Goal: Transaction & Acquisition: Purchase product/service

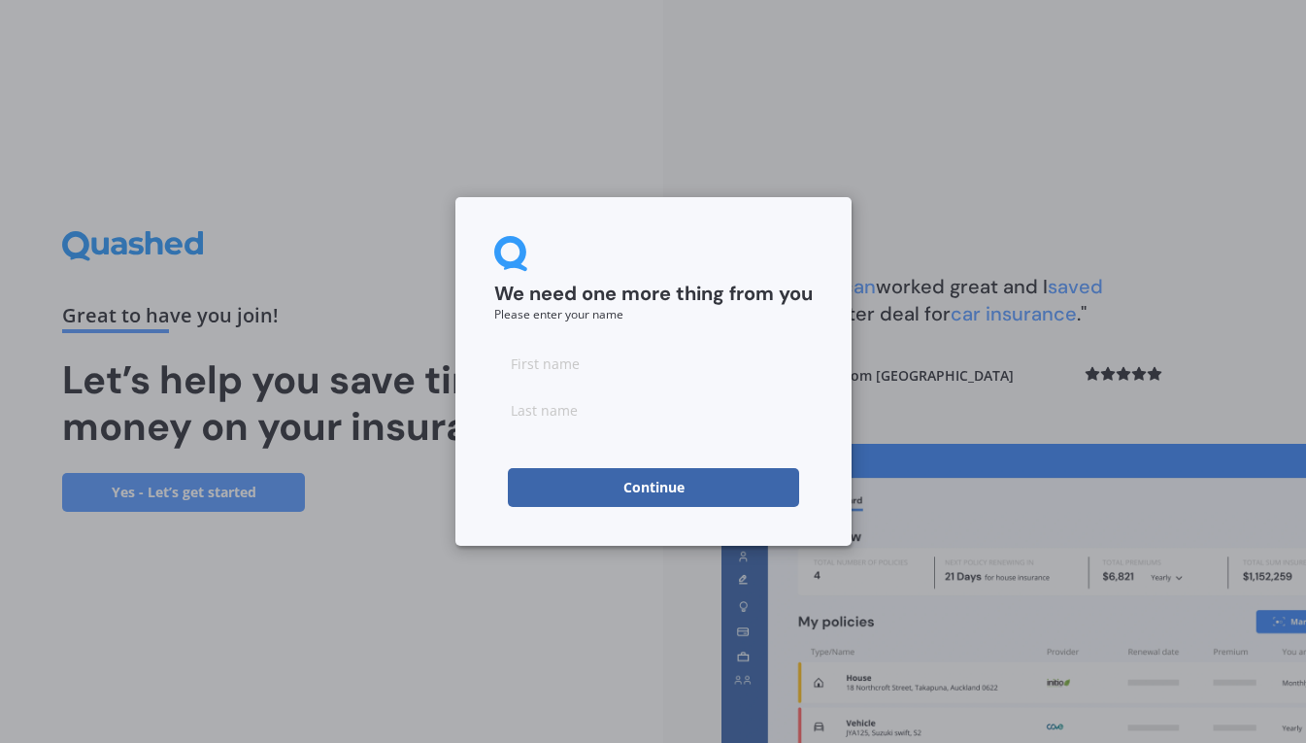
click at [652, 364] on input at bounding box center [653, 363] width 318 height 39
type input "[PERSON_NAME]"
click at [537, 488] on button "Continue" at bounding box center [653, 487] width 291 height 39
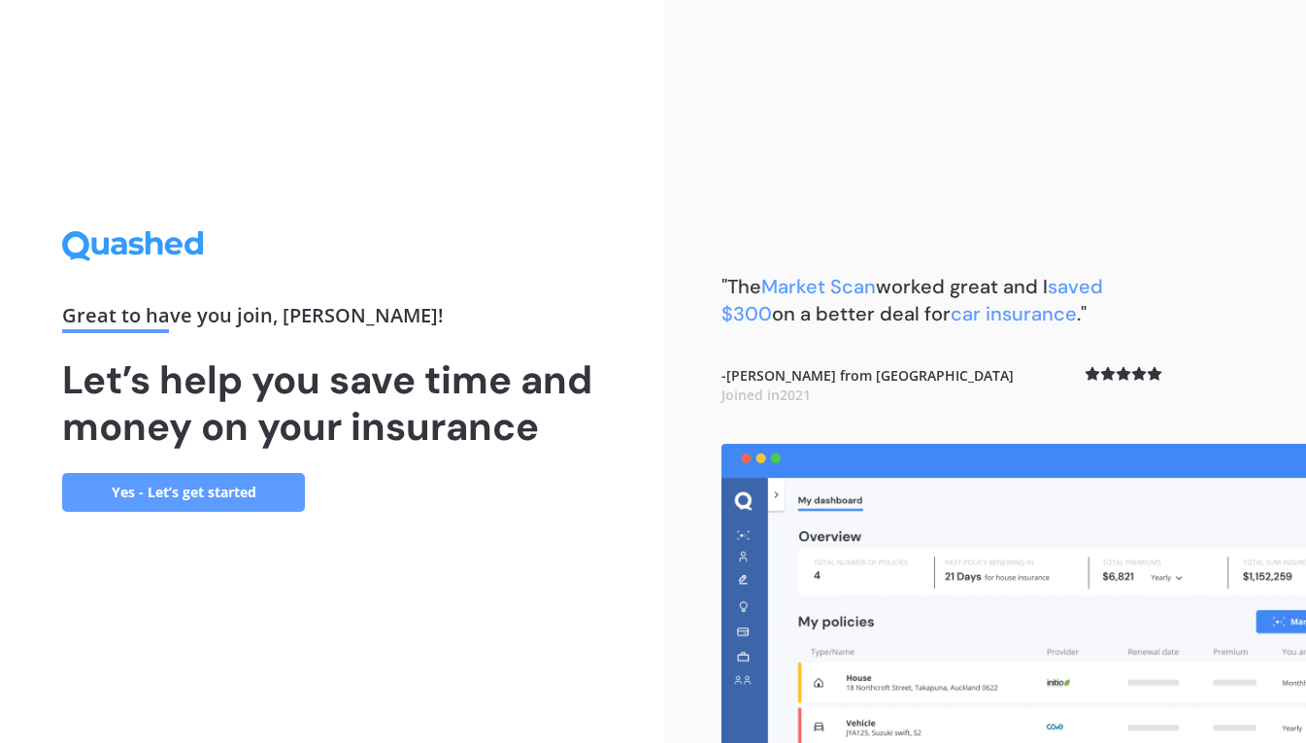
click at [205, 499] on link "Yes - Let’s get started" at bounding box center [183, 492] width 243 height 39
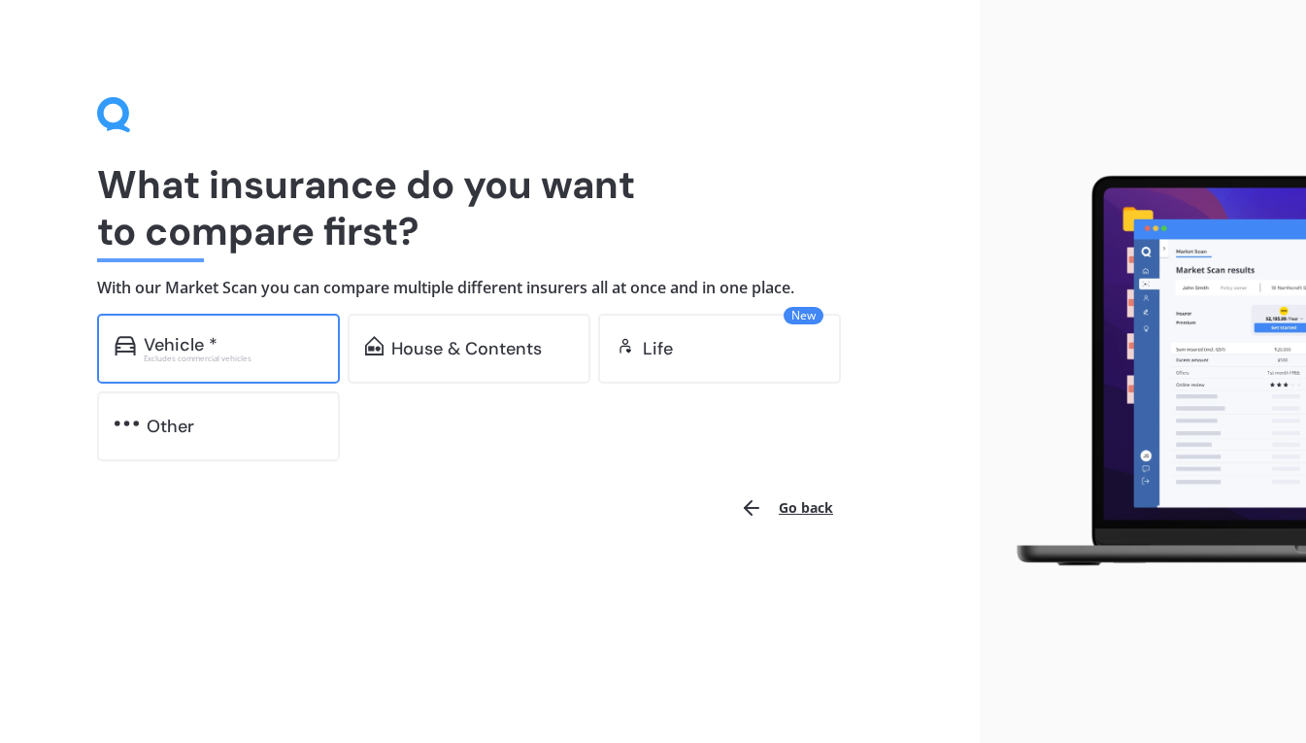
click at [236, 347] on div "Vehicle *" at bounding box center [233, 344] width 179 height 19
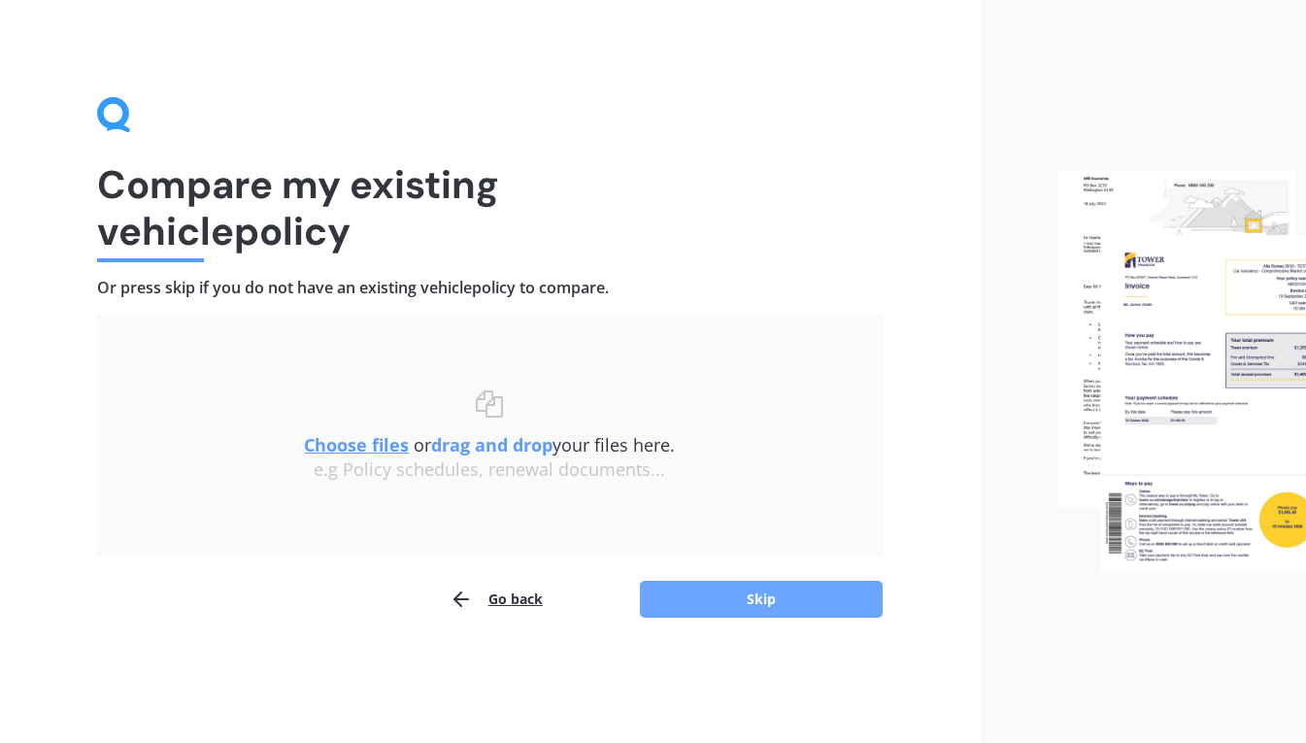
click at [783, 600] on button "Skip" at bounding box center [761, 598] width 243 height 37
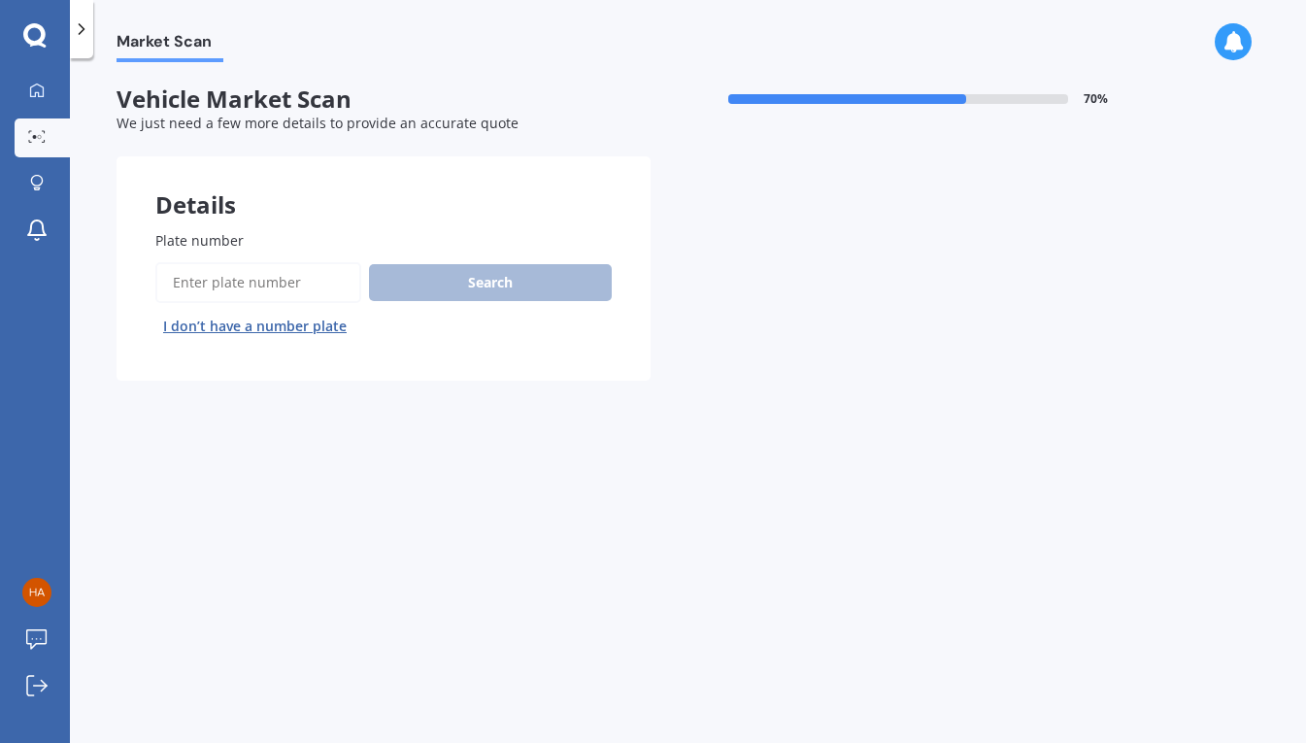
click at [320, 290] on input "Plate number" at bounding box center [258, 282] width 206 height 41
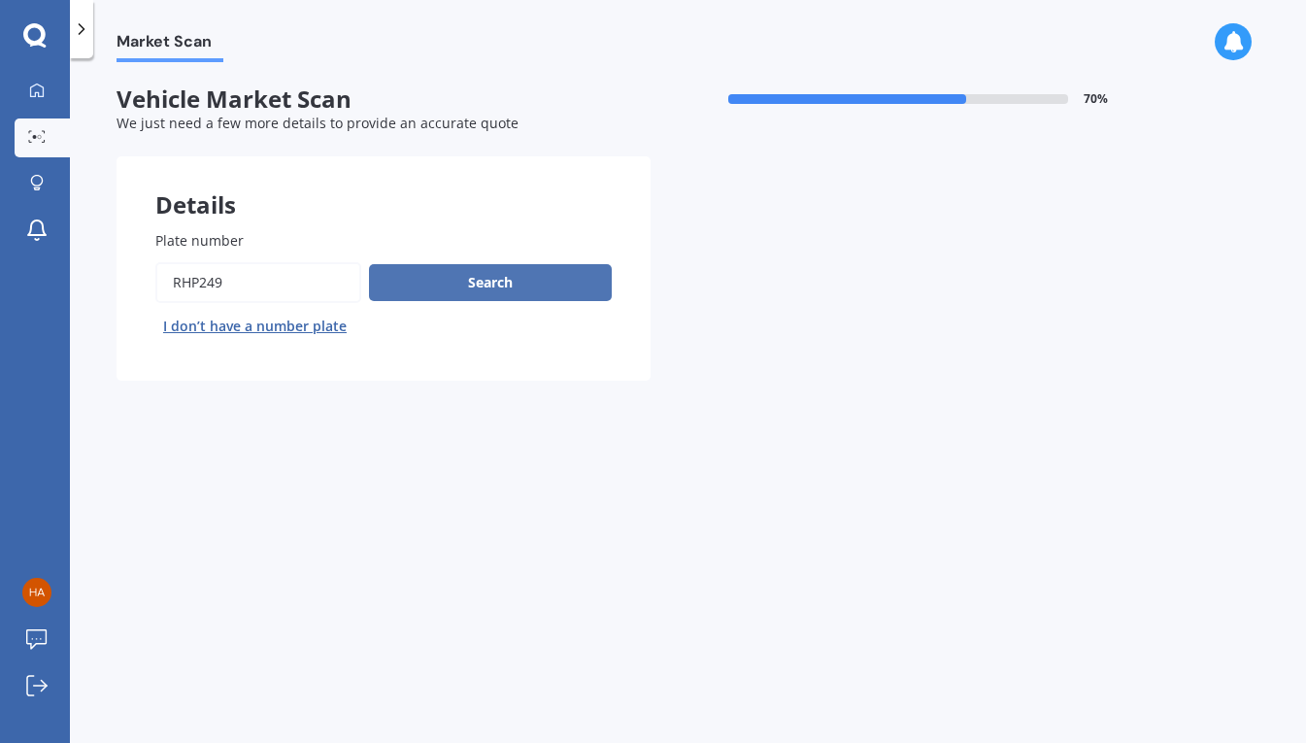
type input "rhp249"
click at [506, 274] on button "Search" at bounding box center [490, 282] width 243 height 37
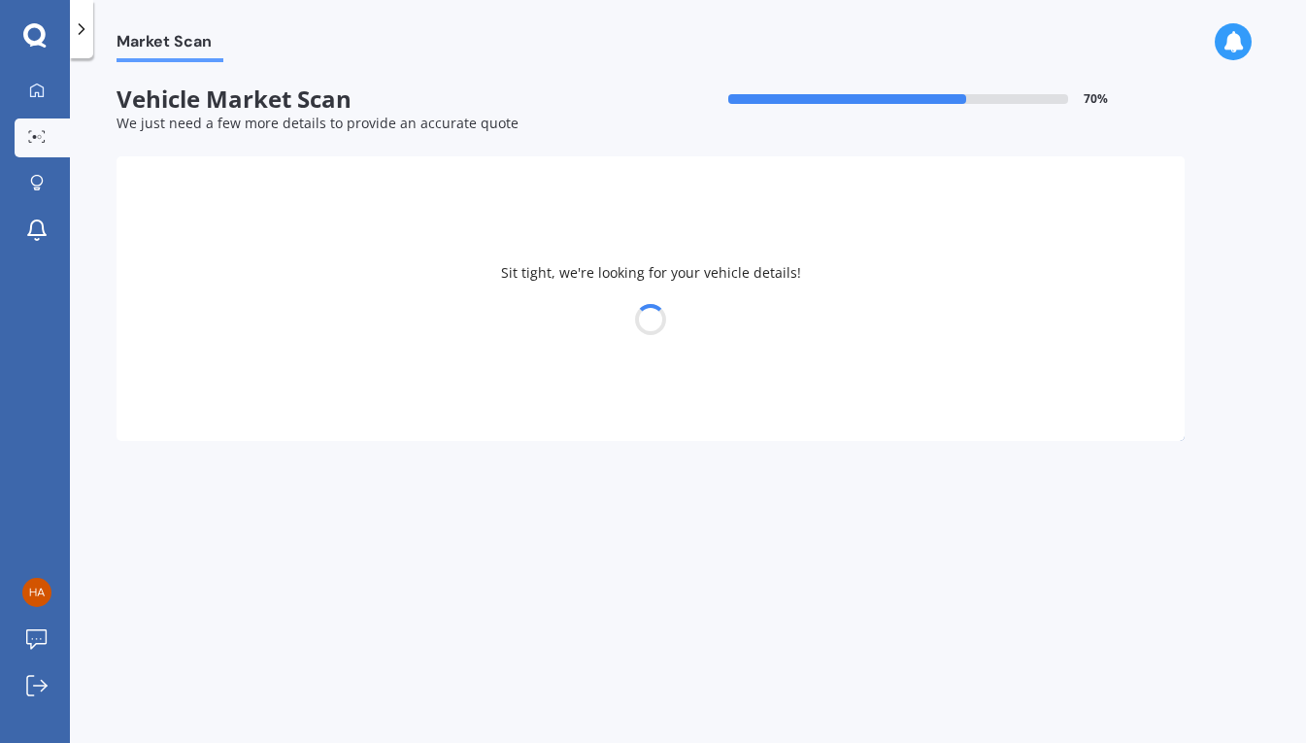
select select "TOYOTA"
select select "PRIUS"
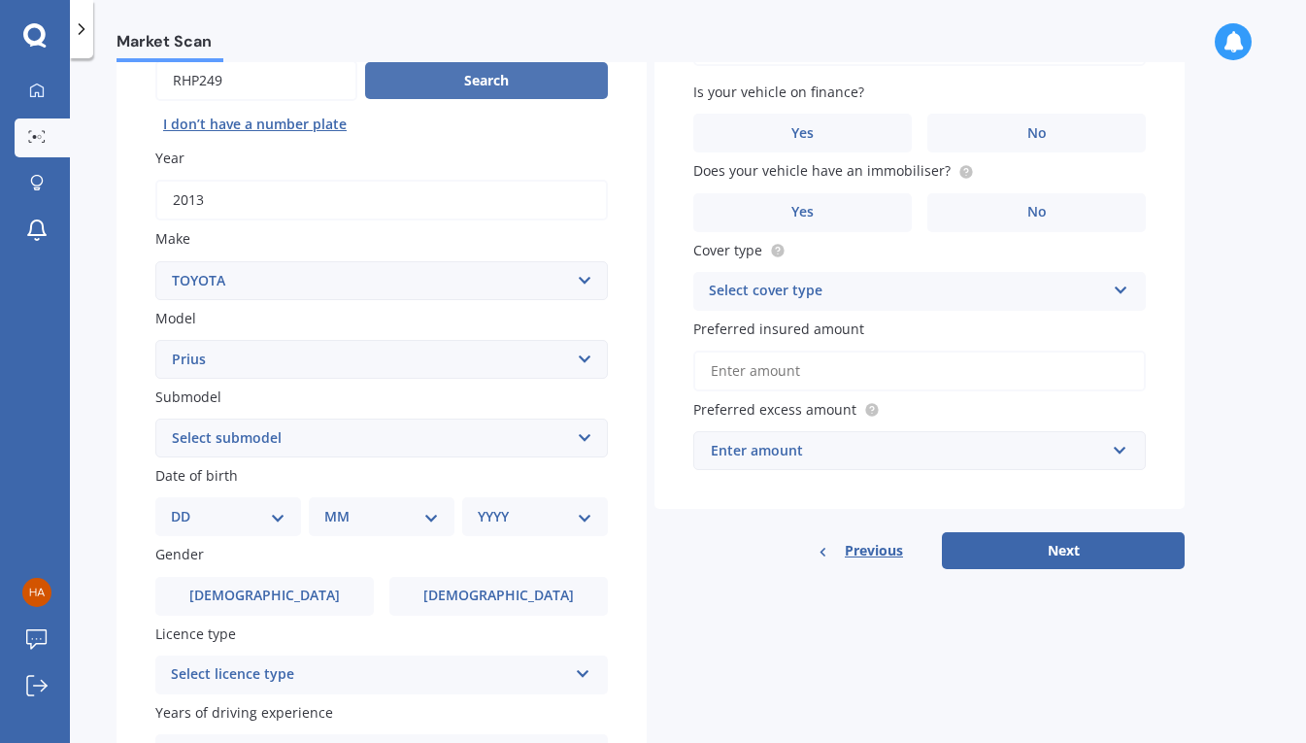
scroll to position [229, 0]
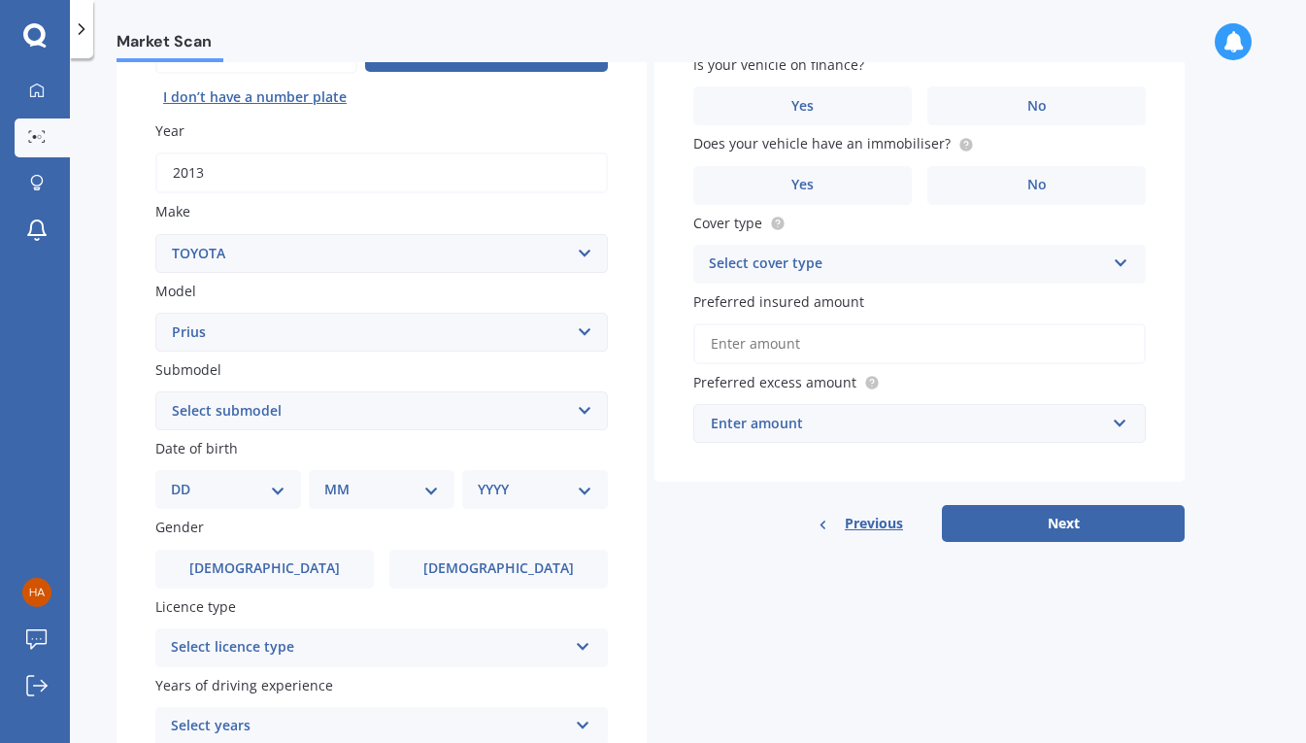
click at [362, 418] on select "Select submodel (All other) Hybrid" at bounding box center [381, 410] width 452 height 39
select select "HYBRID"
click at [155, 393] on select "Select submodel (All other) Hybrid" at bounding box center [381, 410] width 452 height 39
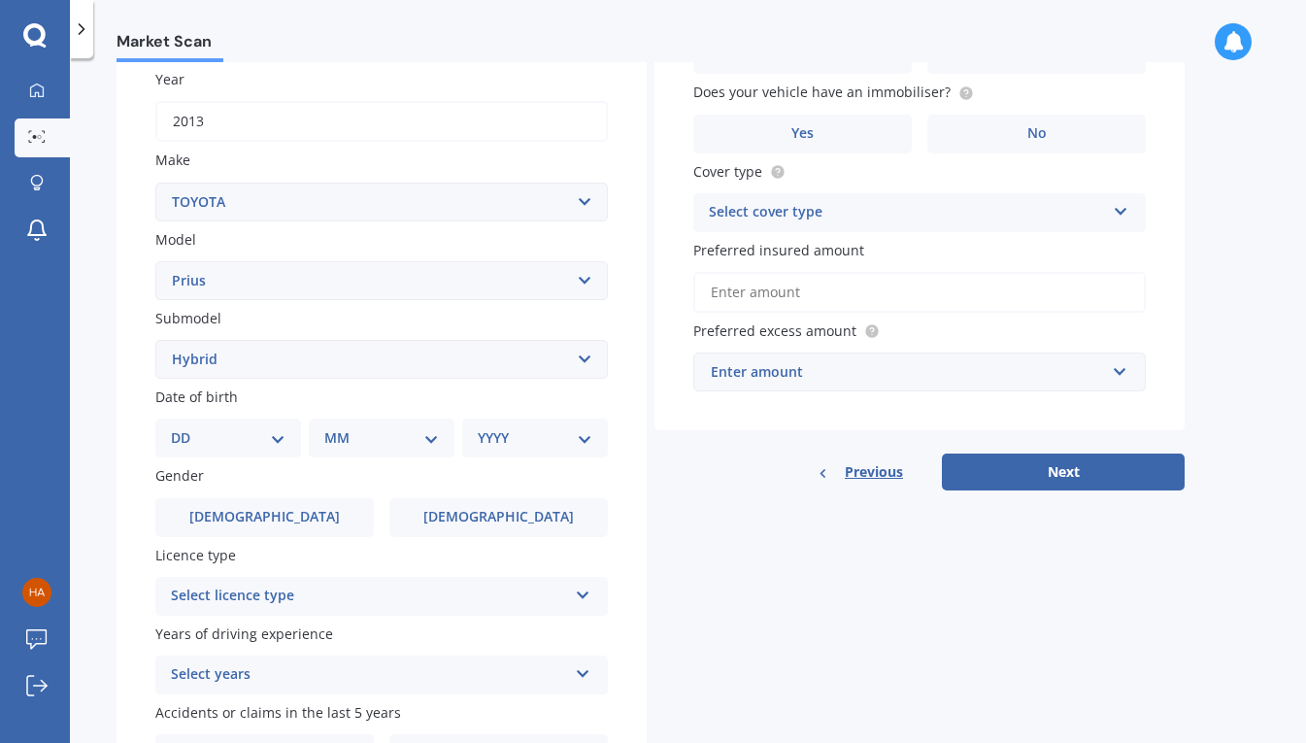
scroll to position [304, 0]
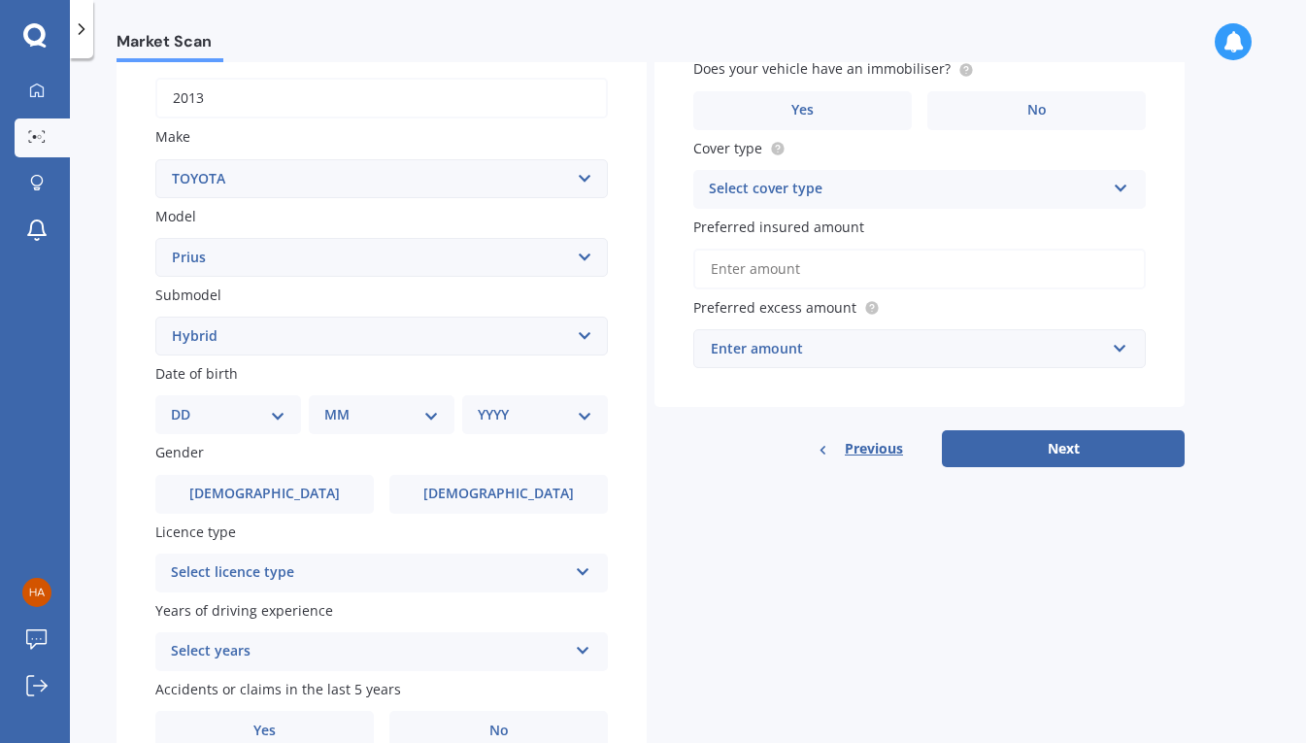
click at [232, 425] on select "DD 01 02 03 04 05 06 07 08 09 10 11 12 13 14 15 16 17 18 19 20 21 22 23 24 25 2…" at bounding box center [228, 414] width 115 height 21
select select "08"
click at [186, 407] on select "DD 01 02 03 04 05 06 07 08 09 10 11 12 13 14 15 16 17 18 19 20 21 22 23 24 25 2…" at bounding box center [228, 414] width 115 height 21
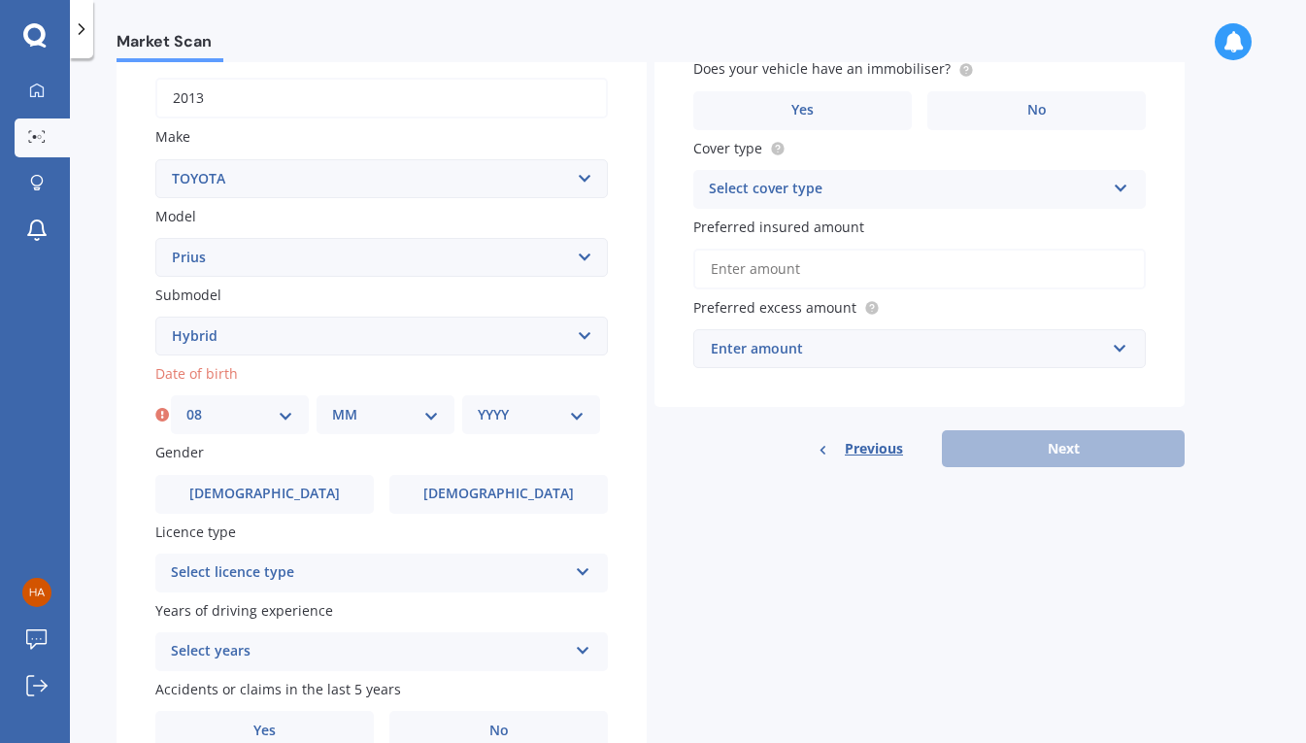
click at [333, 421] on select "MM 01 02 03 04 05 06 07 08 09 10 11 12" at bounding box center [385, 414] width 107 height 21
select select "03"
click at [332, 407] on select "MM 01 02 03 04 05 06 07 08 09 10 11 12" at bounding box center [385, 414] width 107 height 21
click at [488, 416] on select "YYYY 2025 2024 2023 2022 2021 2020 2019 2018 2017 2016 2015 2014 2013 2012 2011…" at bounding box center [531, 414] width 107 height 21
select select "1998"
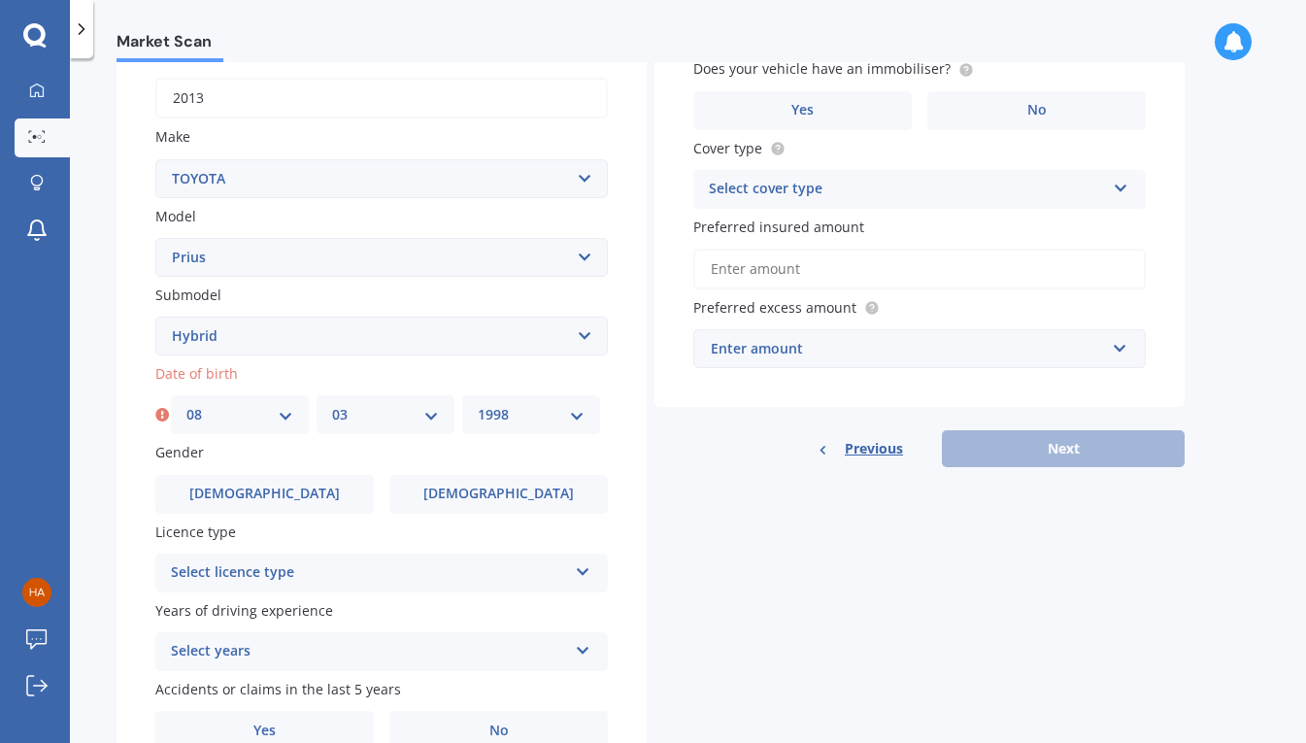
click at [478, 407] on select "YYYY 2025 2024 2023 2022 2021 2020 2019 2018 2017 2016 2015 2014 2013 2012 2011…" at bounding box center [531, 414] width 107 height 21
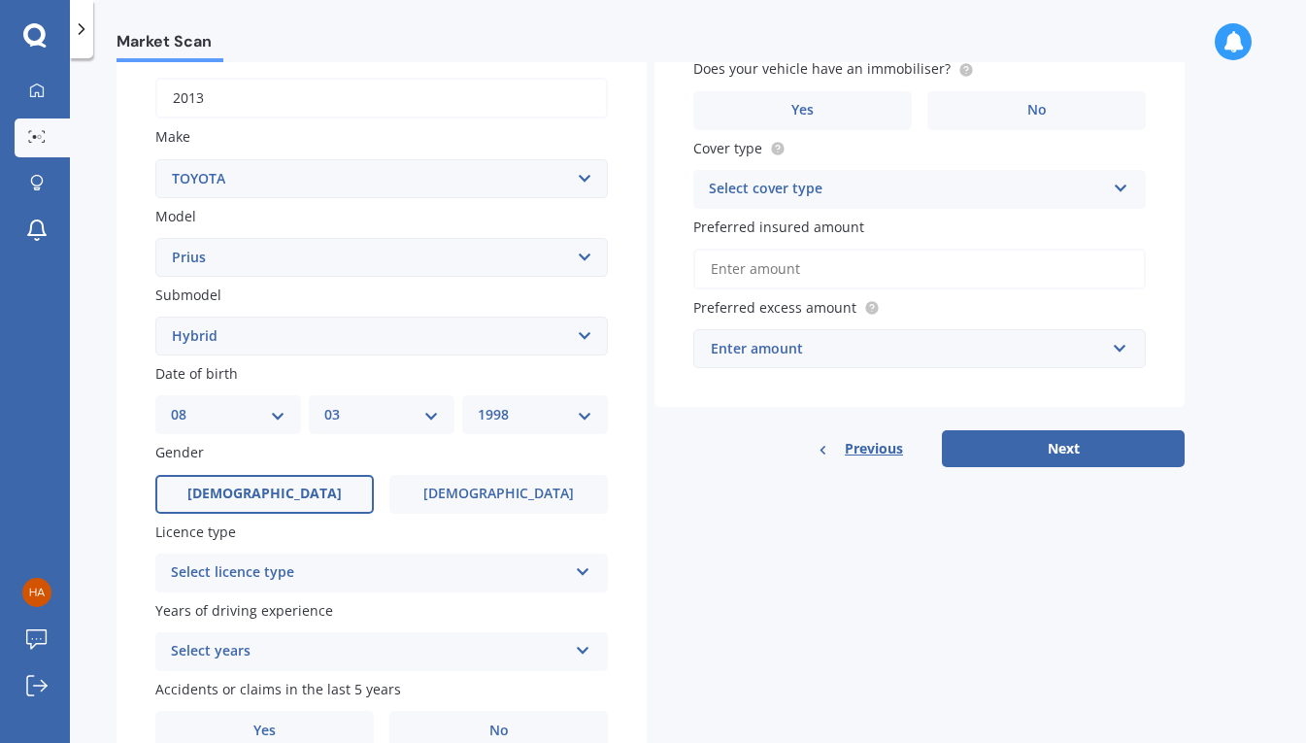
click at [285, 493] on label "[DEMOGRAPHIC_DATA]" at bounding box center [264, 494] width 218 height 39
click at [0, 0] on input "[DEMOGRAPHIC_DATA]" at bounding box center [0, 0] width 0 height 0
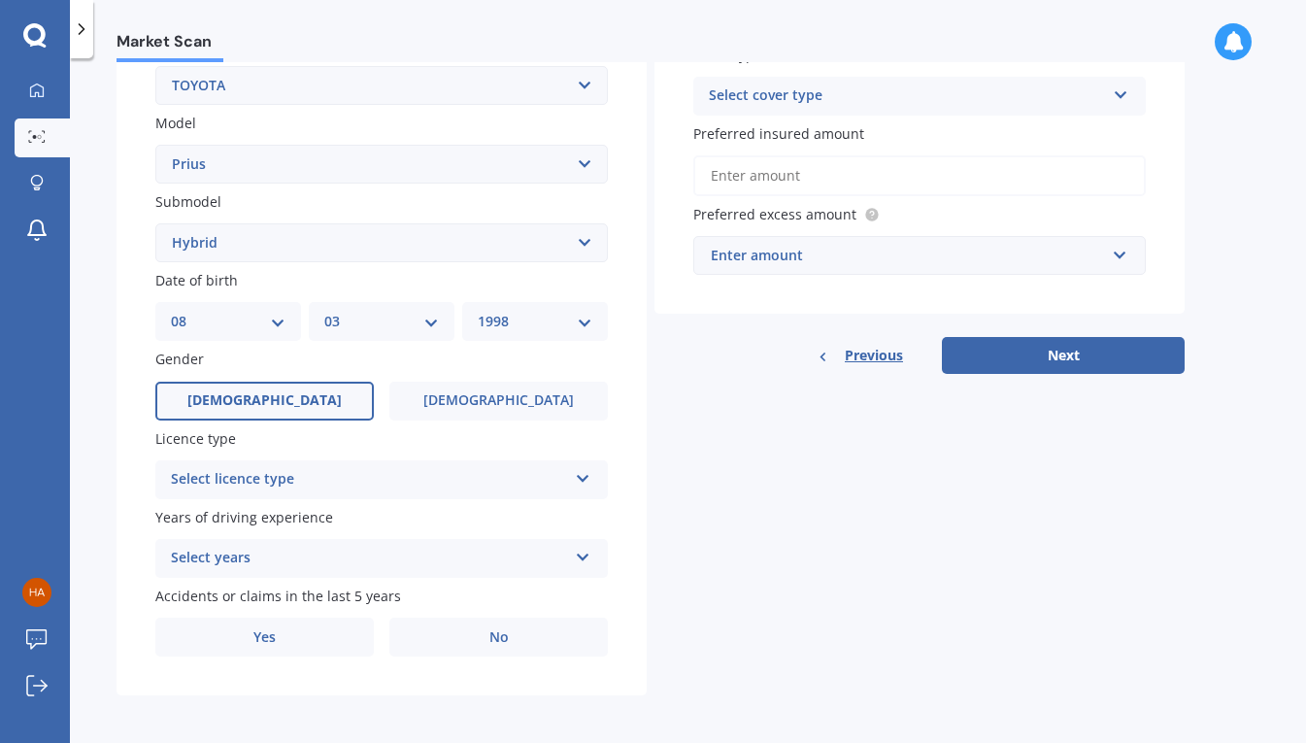
scroll to position [405, 0]
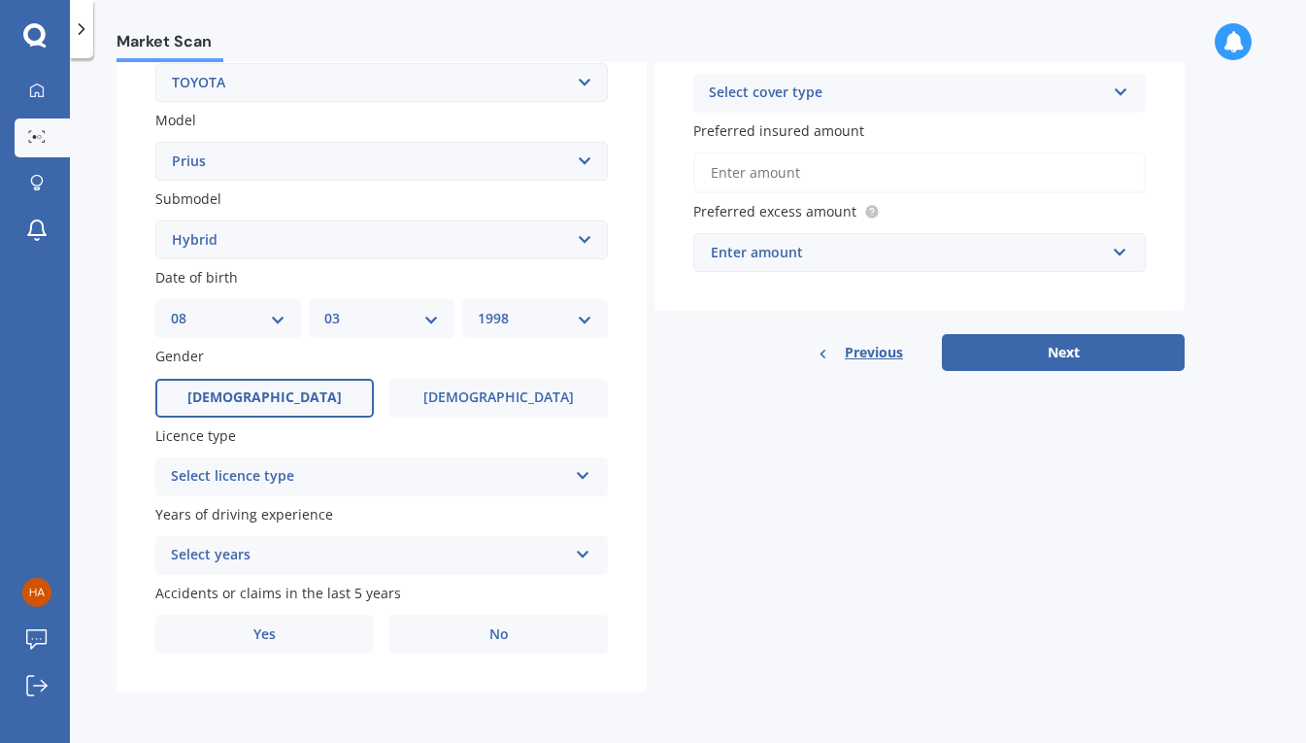
click at [330, 475] on div "Select licence type" at bounding box center [369, 476] width 396 height 23
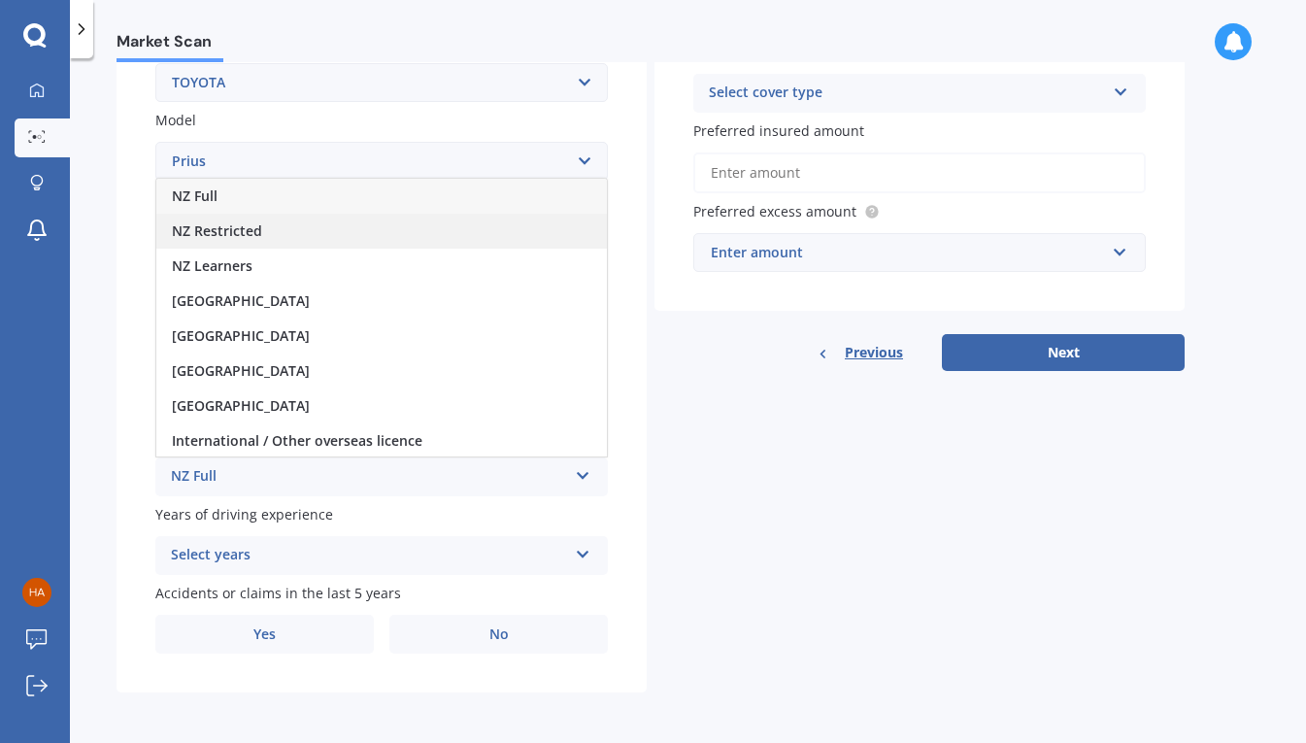
click at [272, 232] on div "NZ Restricted" at bounding box center [381, 231] width 450 height 35
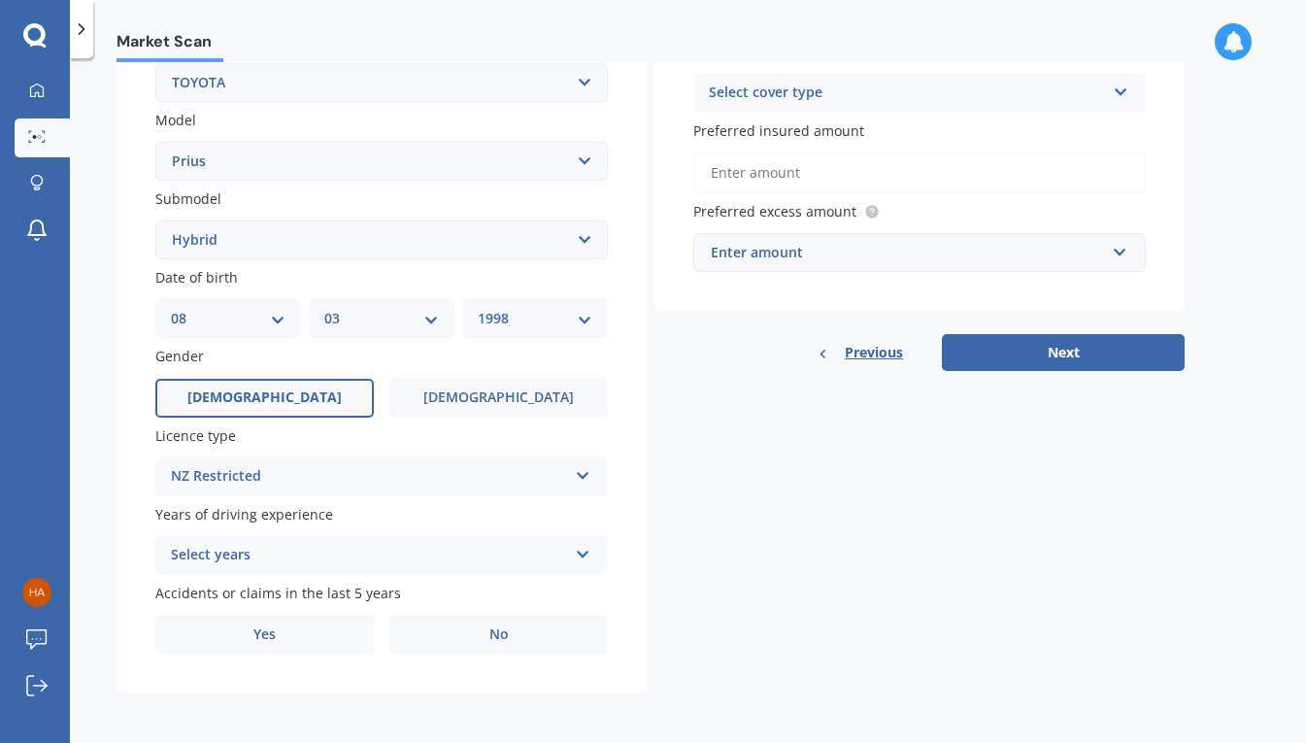
click at [219, 553] on div "Select years" at bounding box center [369, 555] width 396 height 23
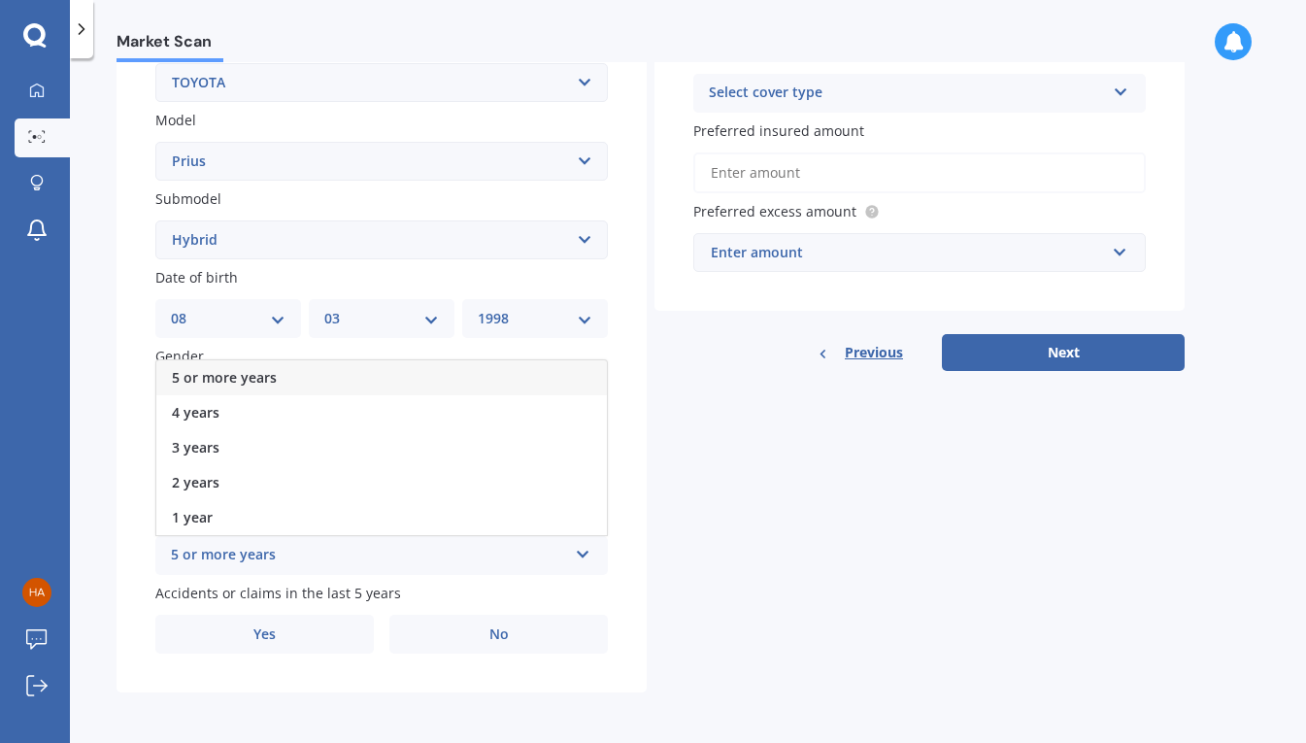
click at [242, 378] on span "5 or more years" at bounding box center [224, 377] width 105 height 18
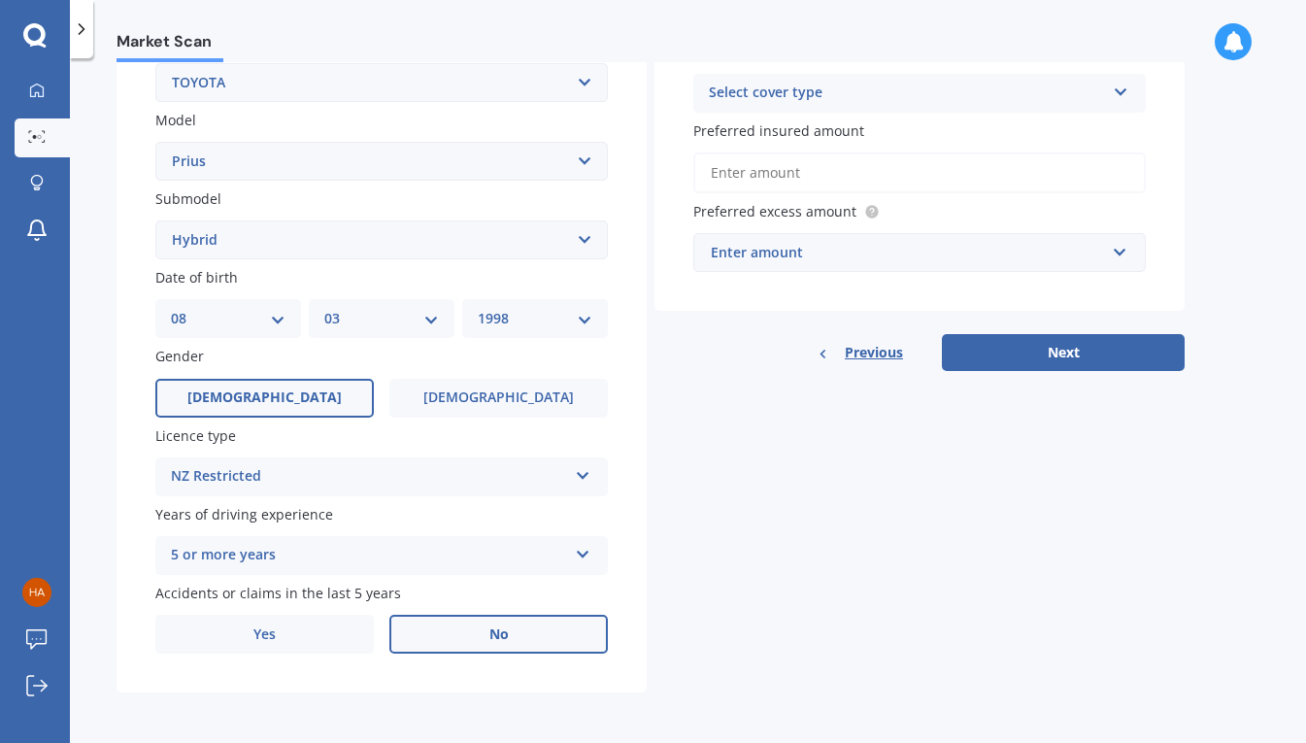
click at [460, 643] on label "No" at bounding box center [498, 633] width 218 height 39
click at [0, 0] on input "No" at bounding box center [0, 0] width 0 height 0
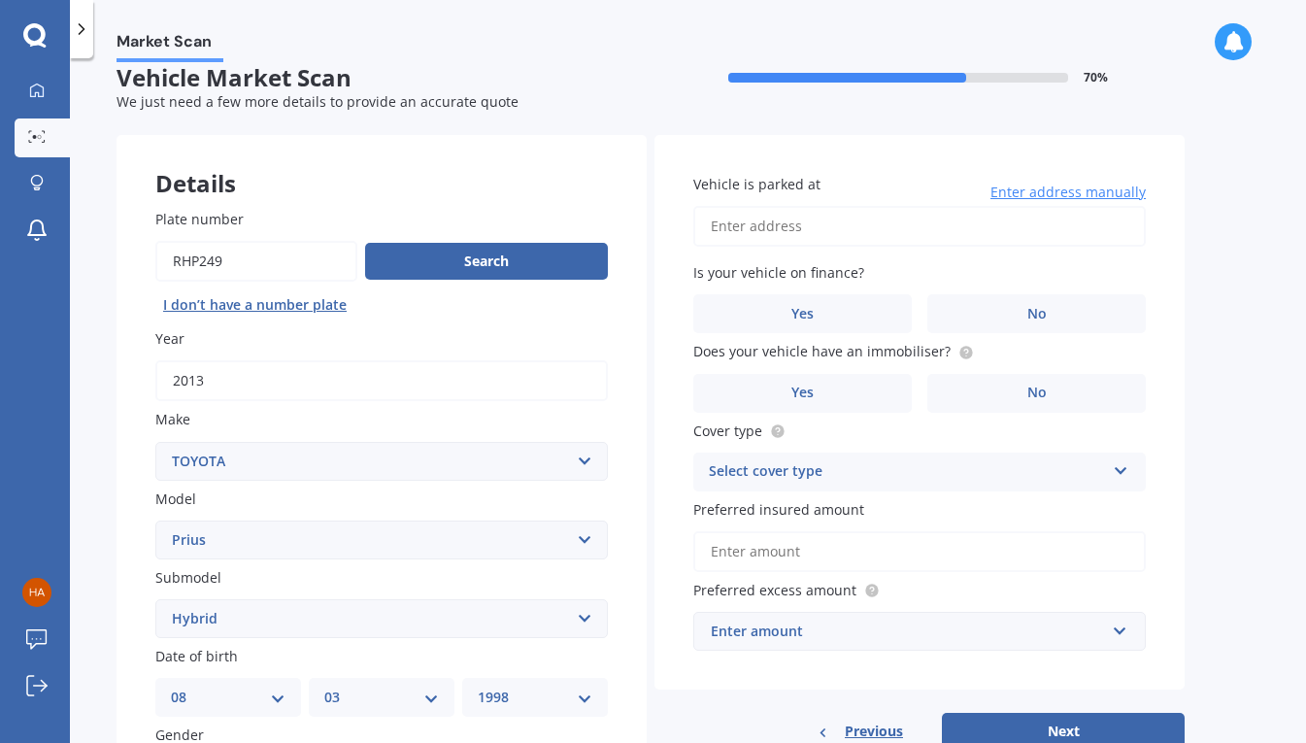
scroll to position [19, 0]
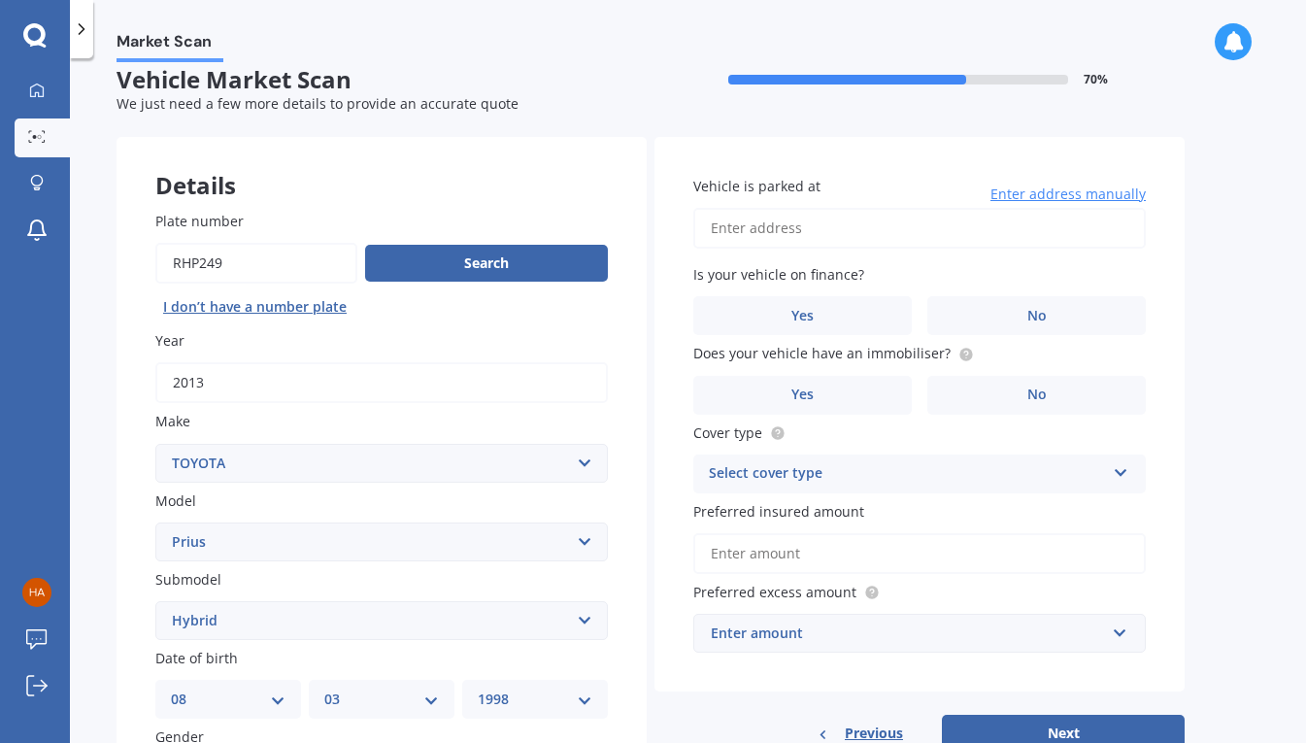
click at [865, 219] on input "Vehicle is parked at" at bounding box center [919, 228] width 452 height 41
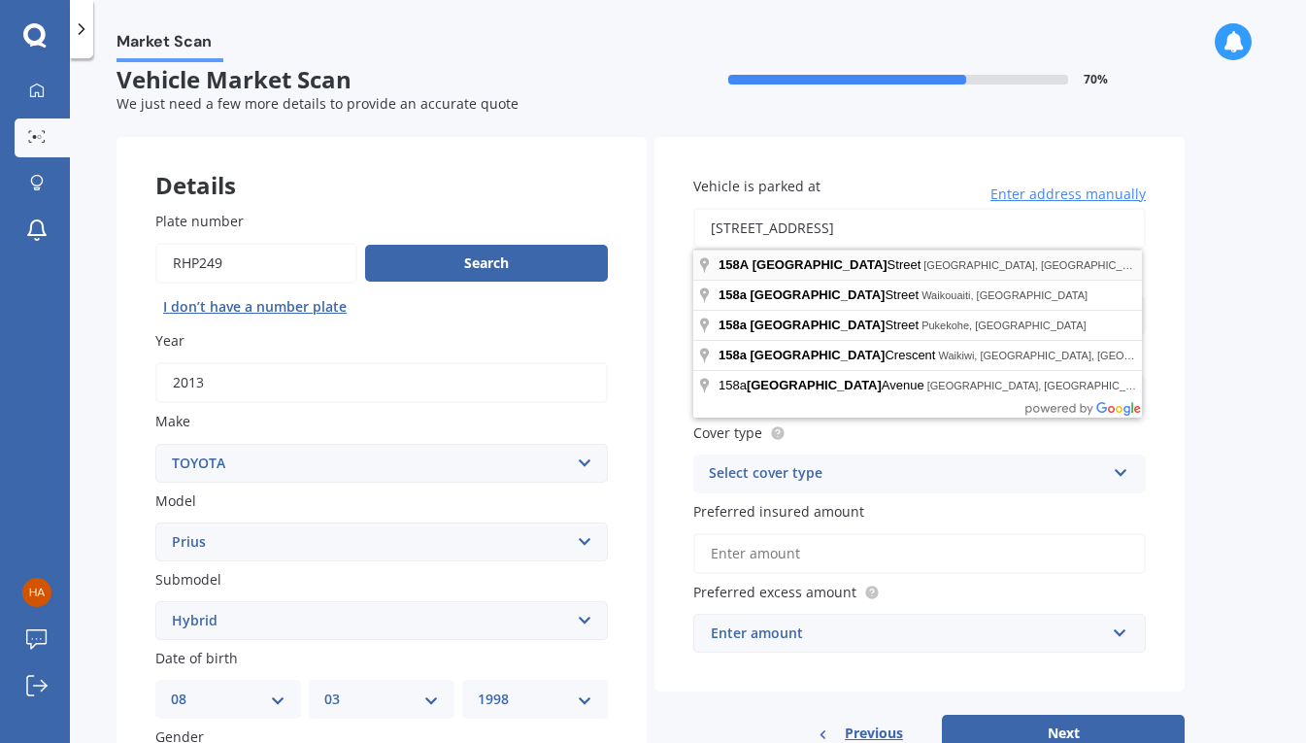
type input "[STREET_ADDRESS]"
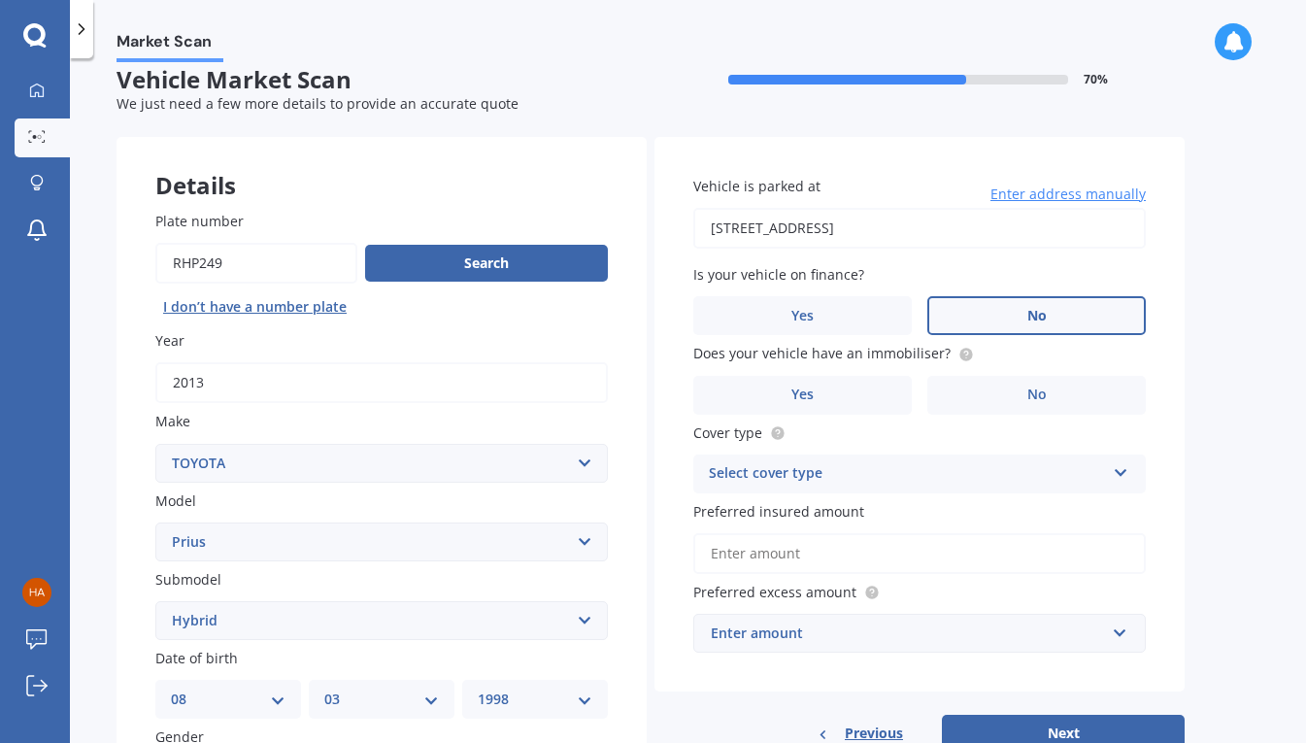
click at [964, 312] on label "No" at bounding box center [1036, 315] width 218 height 39
click at [0, 0] on input "No" at bounding box center [0, 0] width 0 height 0
click at [817, 399] on label "Yes" at bounding box center [802, 395] width 218 height 39
click at [0, 0] on input "Yes" at bounding box center [0, 0] width 0 height 0
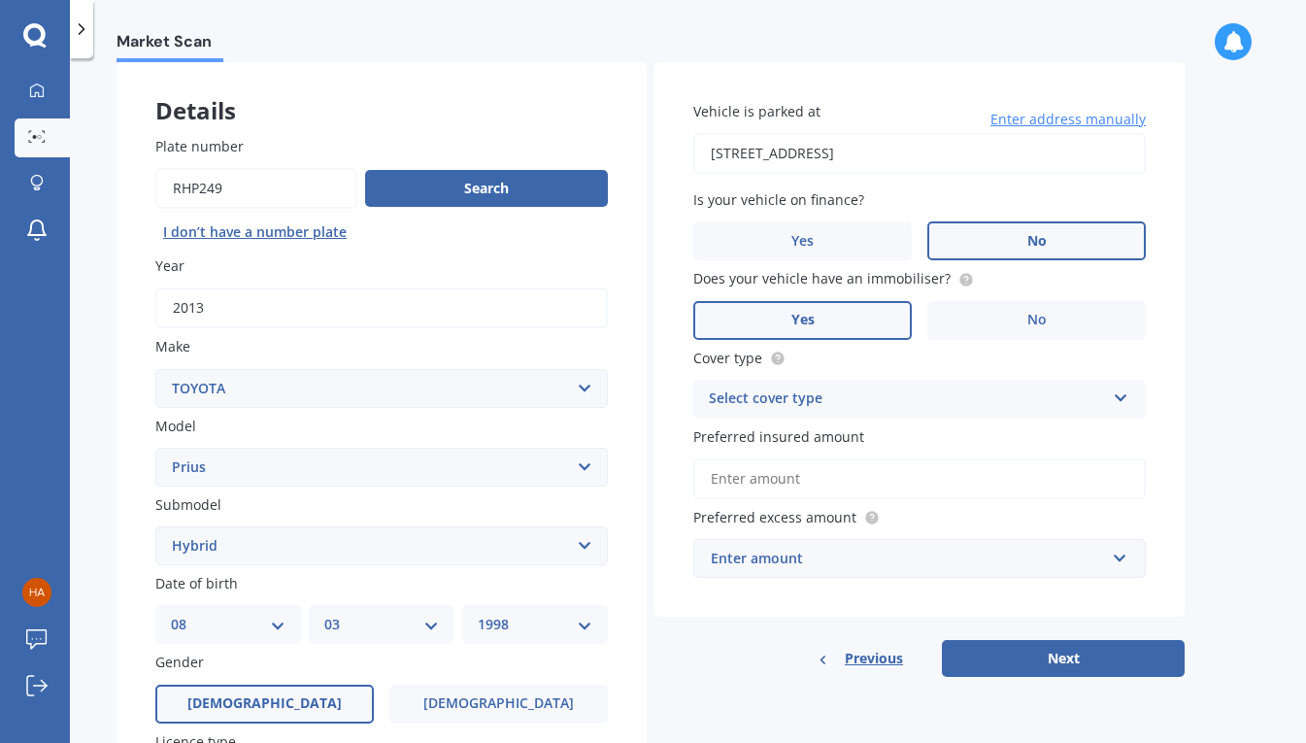
scroll to position [106, 0]
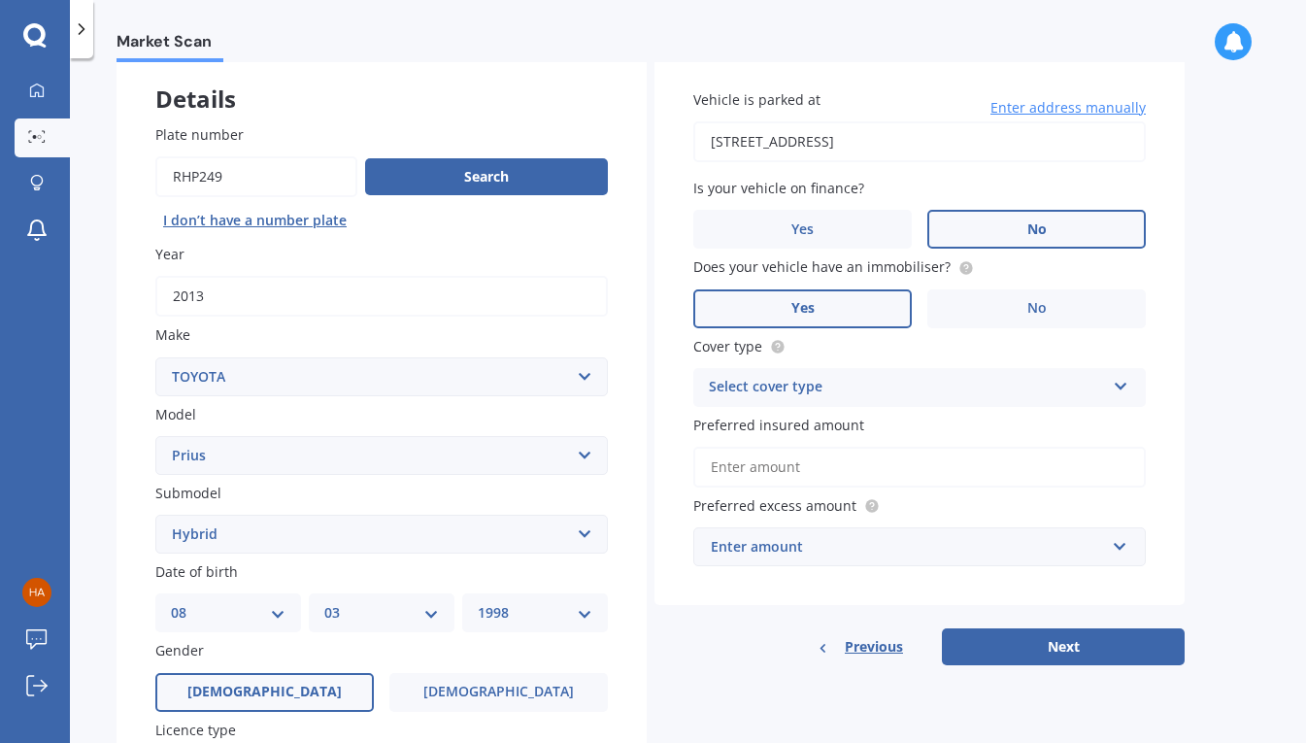
click at [905, 383] on div "Select cover type" at bounding box center [907, 387] width 396 height 23
click at [824, 426] on div "Comprehensive" at bounding box center [919, 425] width 450 height 35
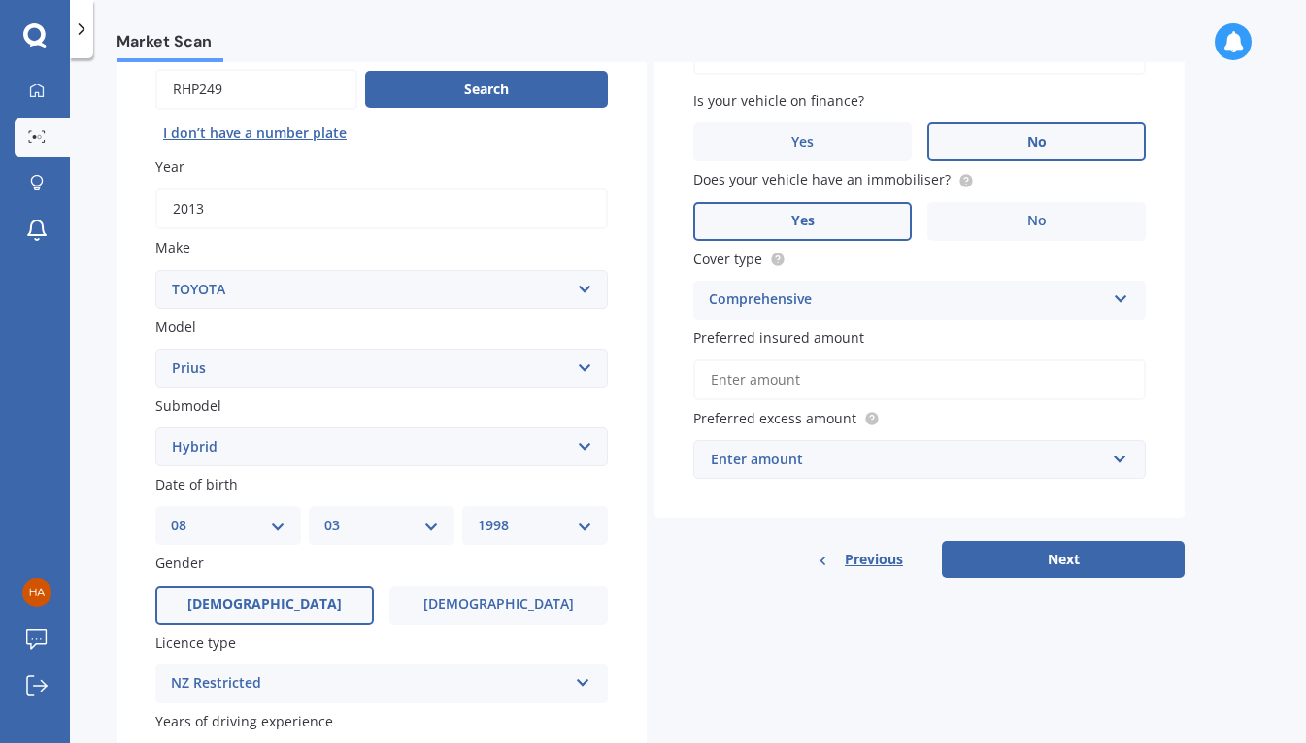
scroll to position [205, 0]
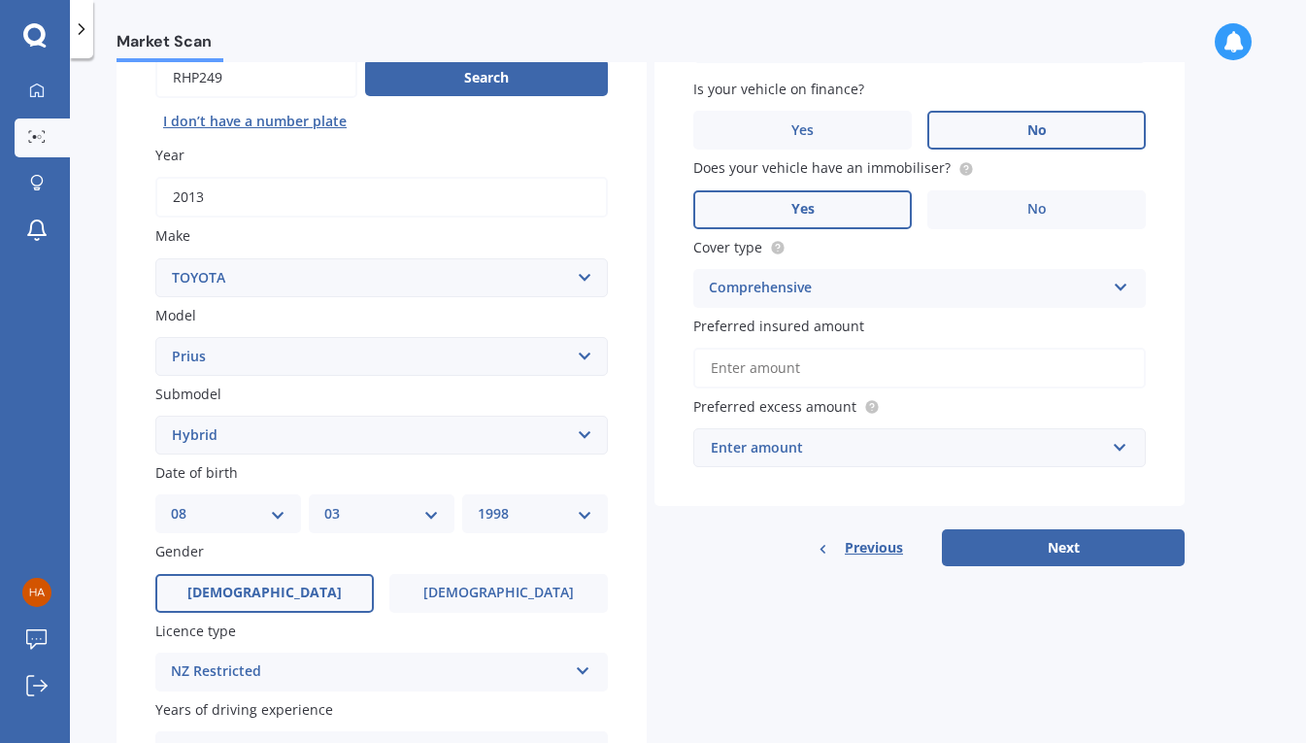
click at [838, 370] on input "Preferred insured amount" at bounding box center [919, 368] width 452 height 41
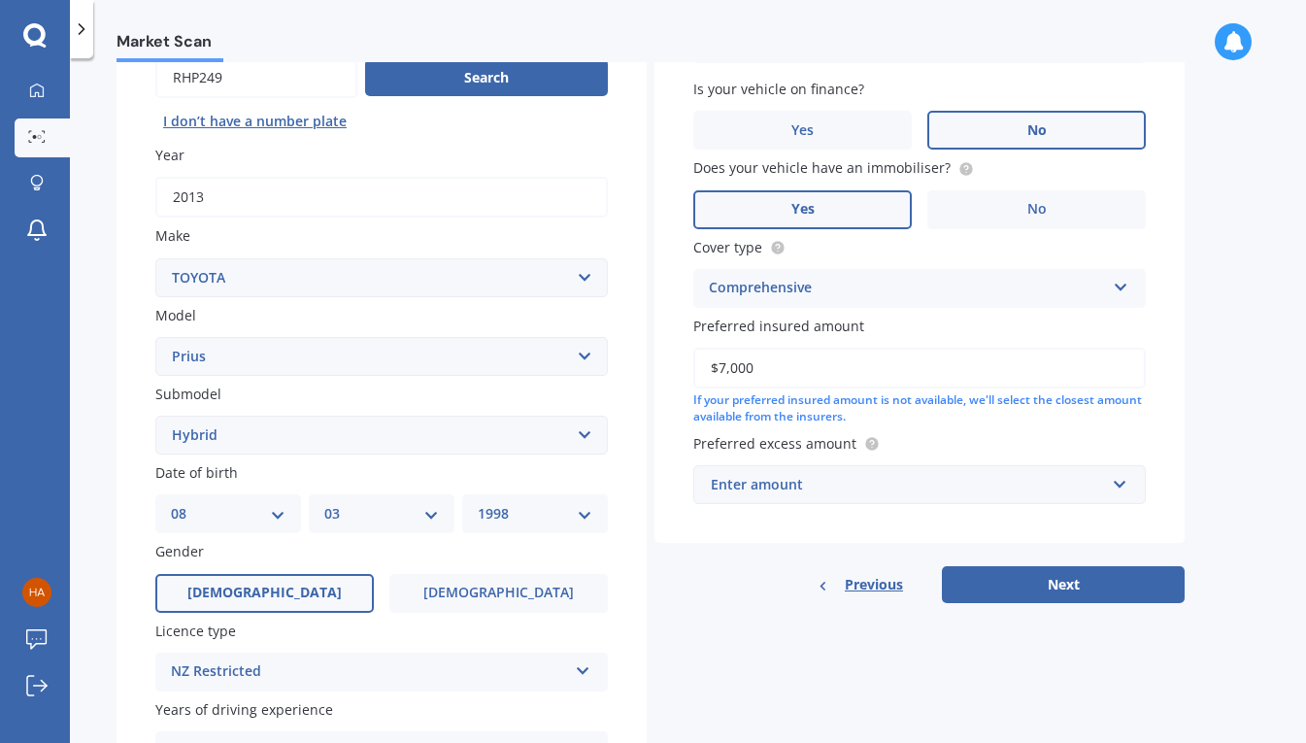
type input "$7,000"
click at [917, 438] on label "Preferred excess amount" at bounding box center [915, 443] width 445 height 20
click at [912, 485] on div "Enter amount" at bounding box center [908, 484] width 394 height 21
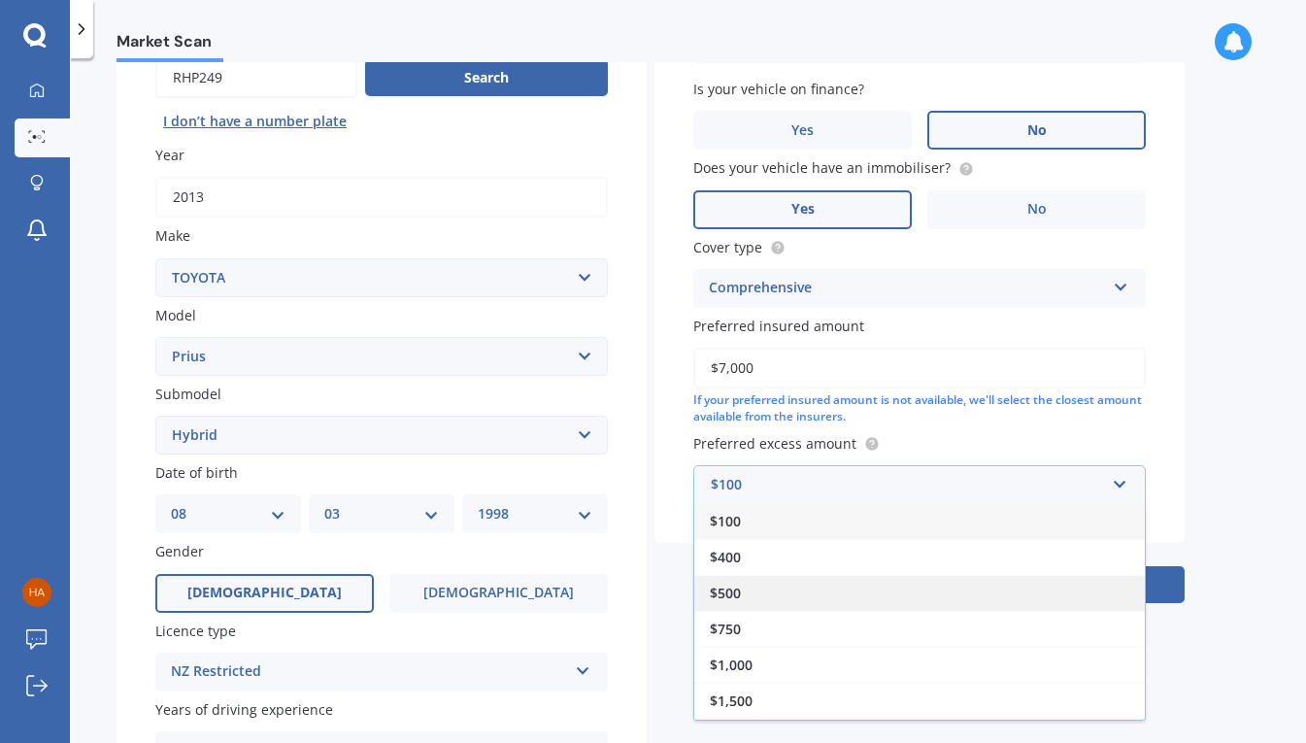
click at [771, 603] on div "$500" at bounding box center [919, 593] width 450 height 36
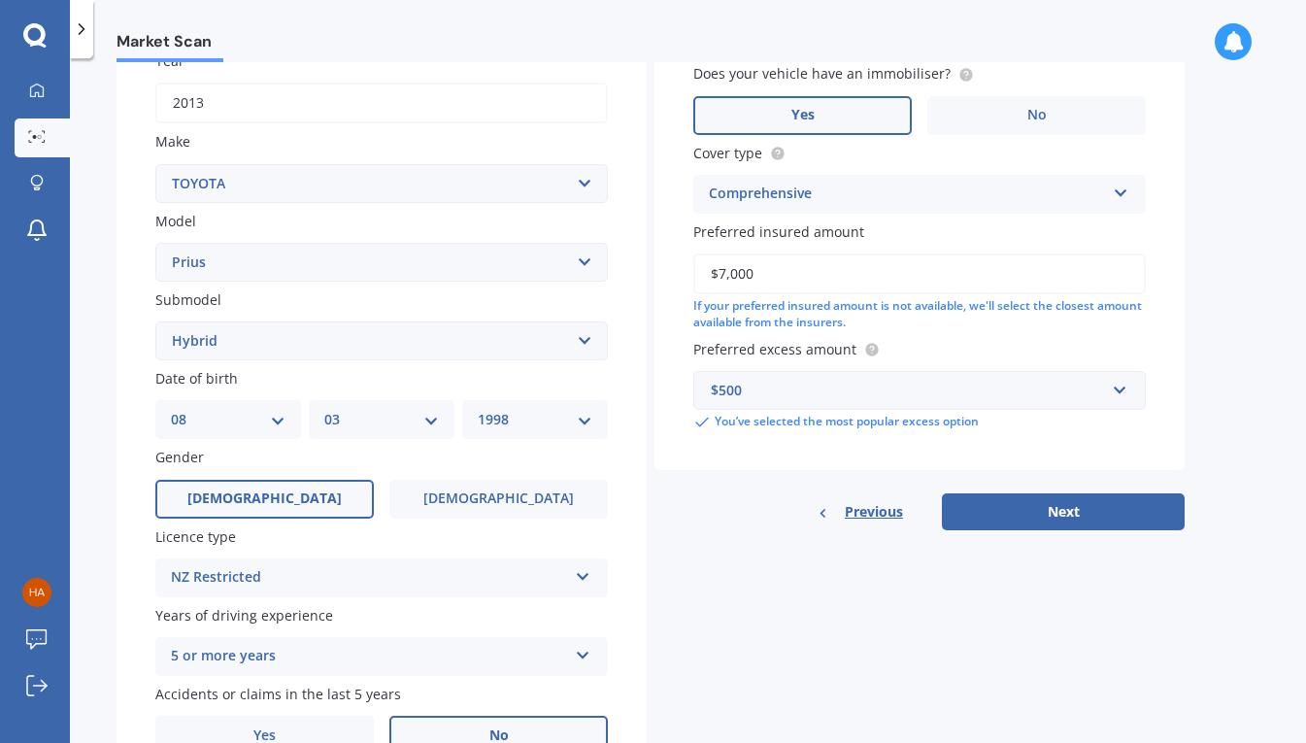
scroll to position [303, 0]
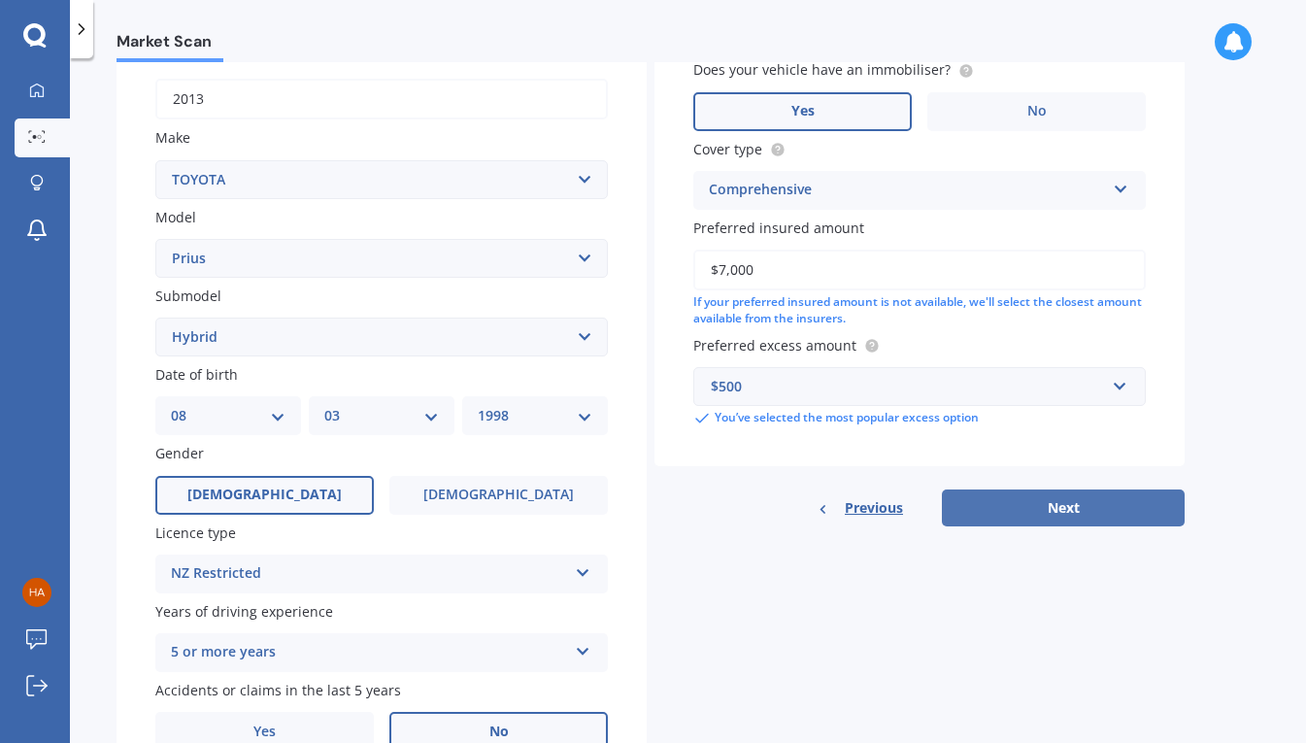
click at [993, 508] on button "Next" at bounding box center [1063, 507] width 243 height 37
select select "08"
select select "03"
select select "1998"
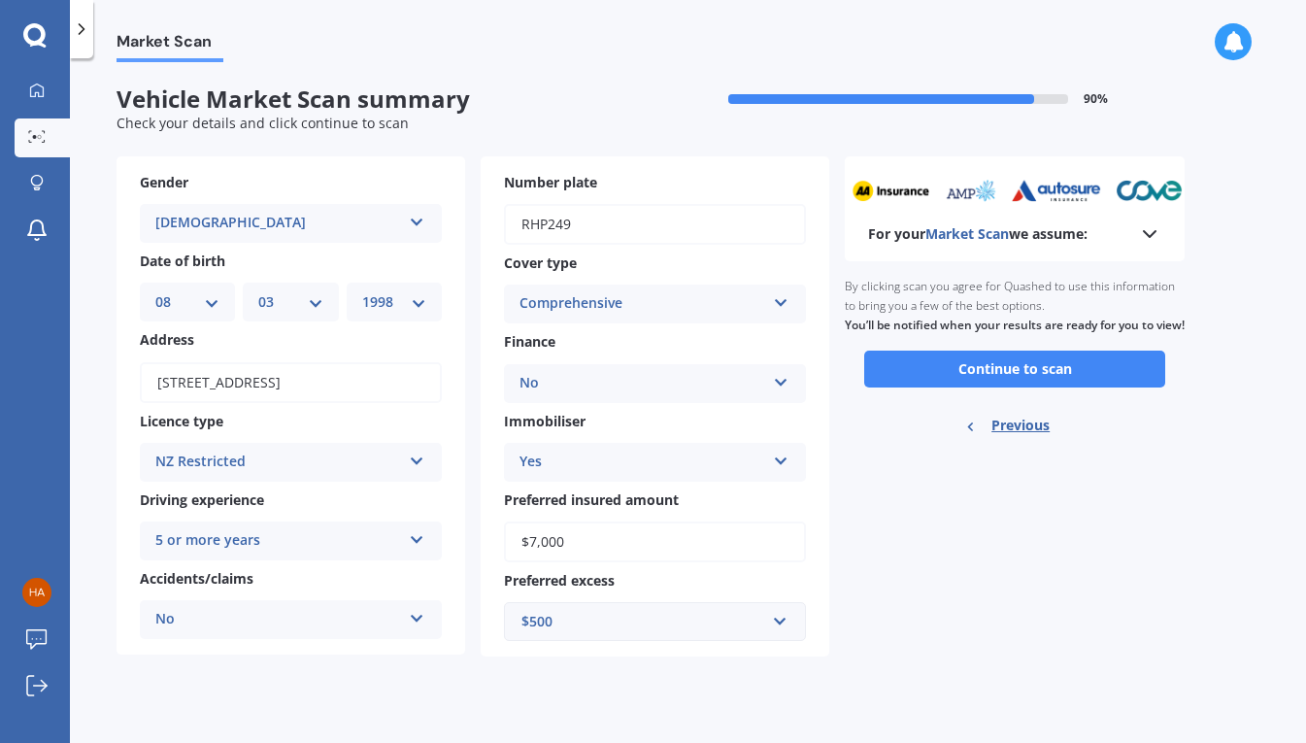
scroll to position [0, 0]
click at [925, 387] on button "Continue to scan" at bounding box center [1014, 368] width 301 height 37
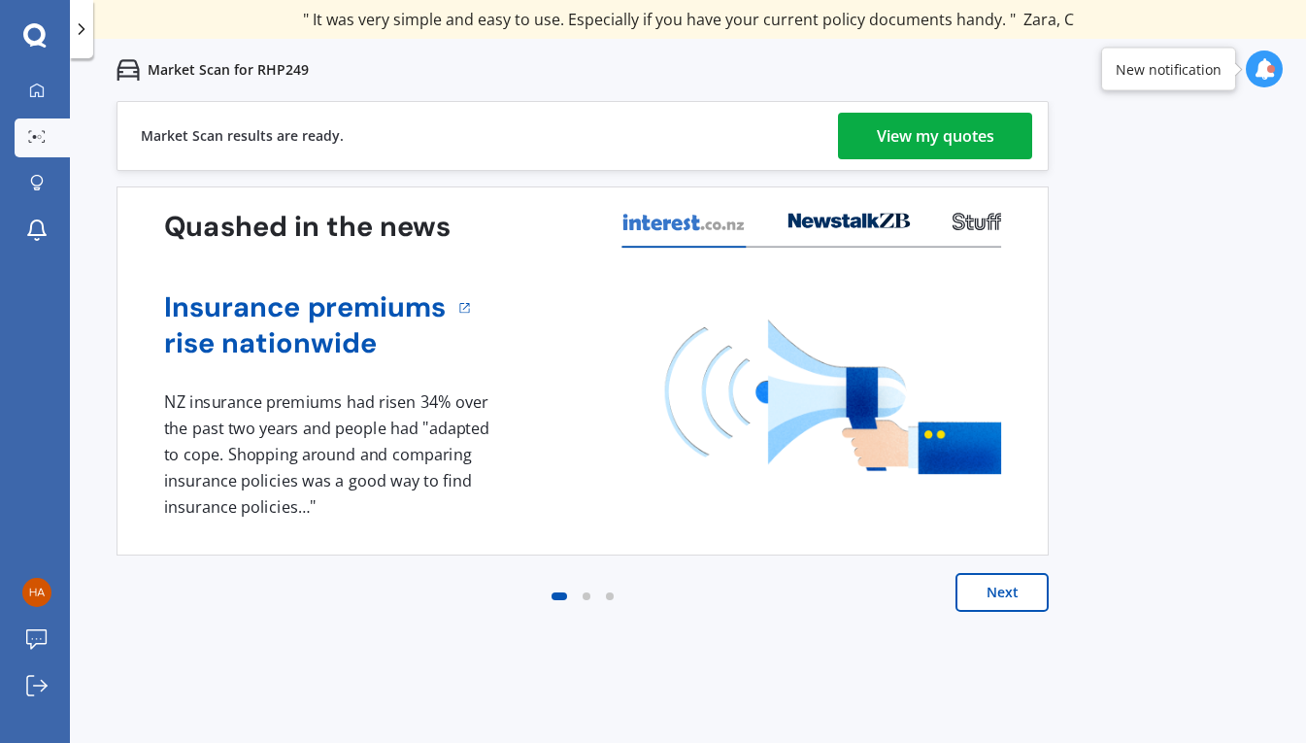
click at [959, 129] on div "View my quotes" at bounding box center [935, 136] width 117 height 47
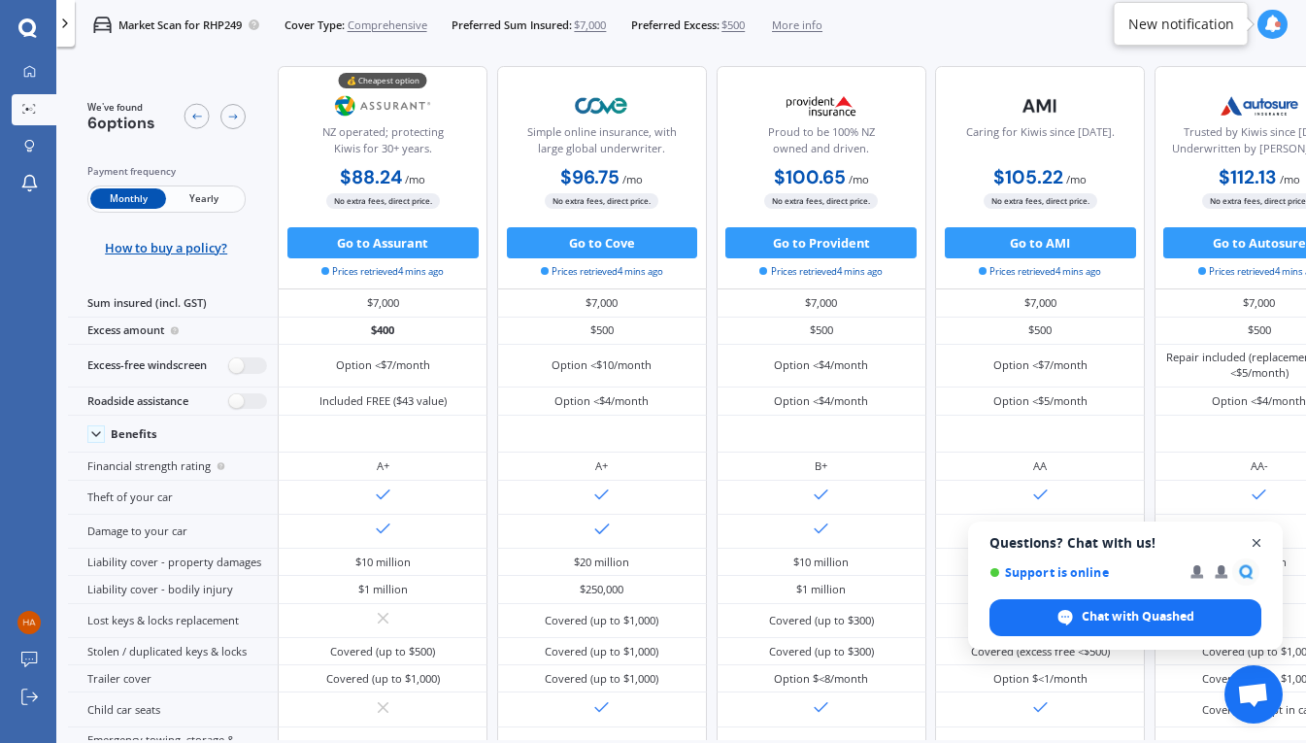
click at [1256, 547] on span "Close chat" at bounding box center [1256, 543] width 24 height 24
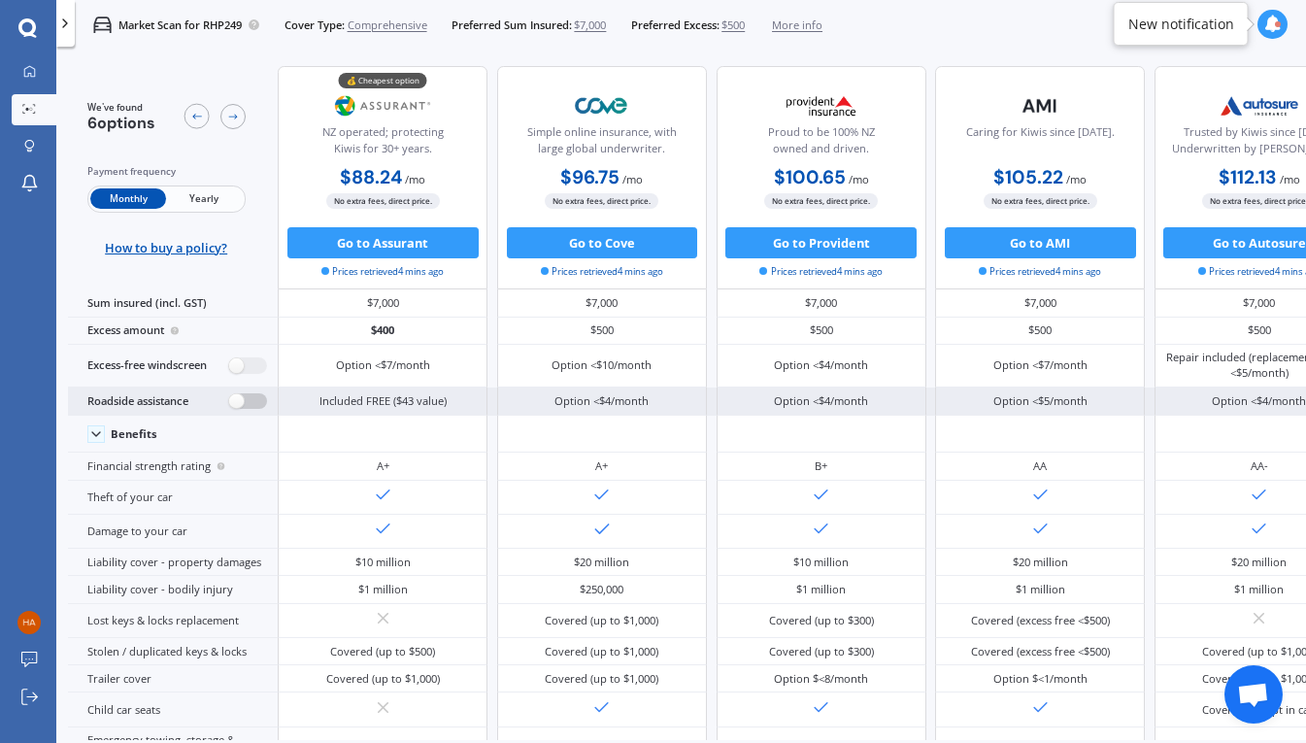
click at [244, 398] on label at bounding box center [248, 401] width 38 height 17
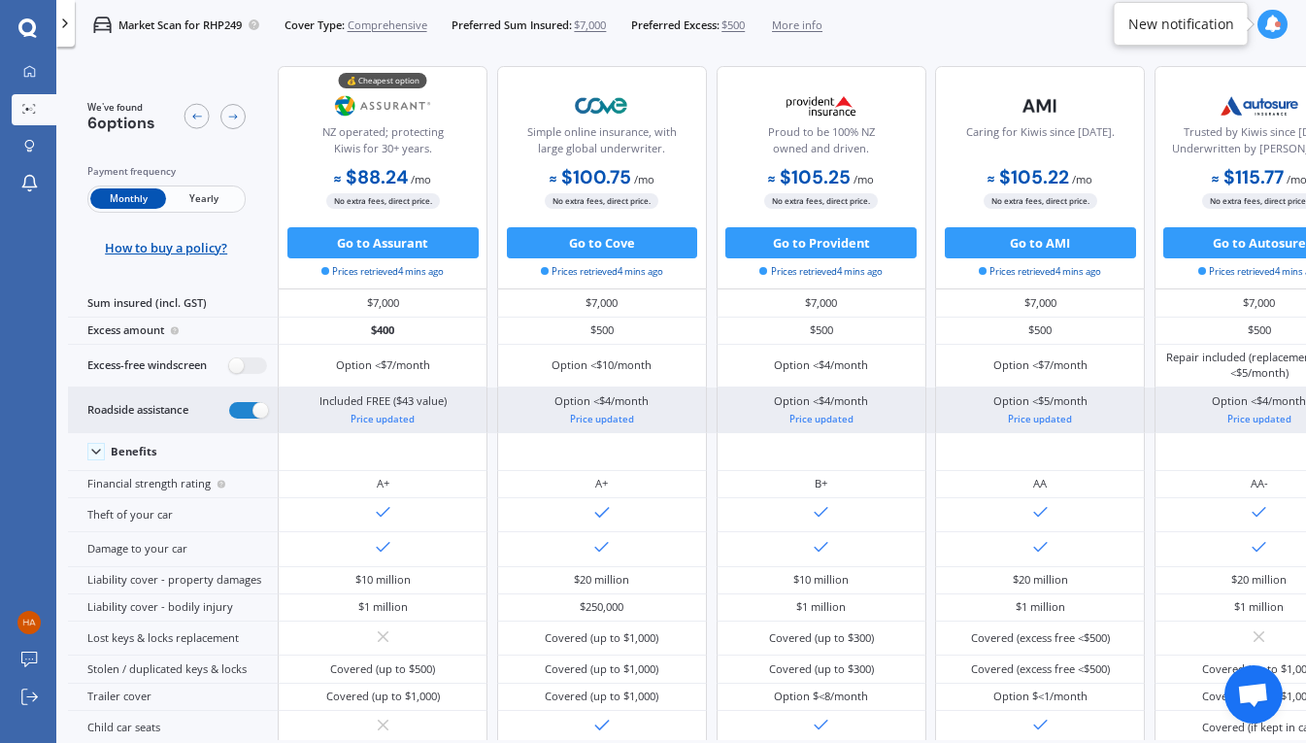
click at [244, 398] on div "Roadside assistance" at bounding box center [173, 410] width 210 height 46
click at [243, 409] on label at bounding box center [248, 410] width 38 height 17
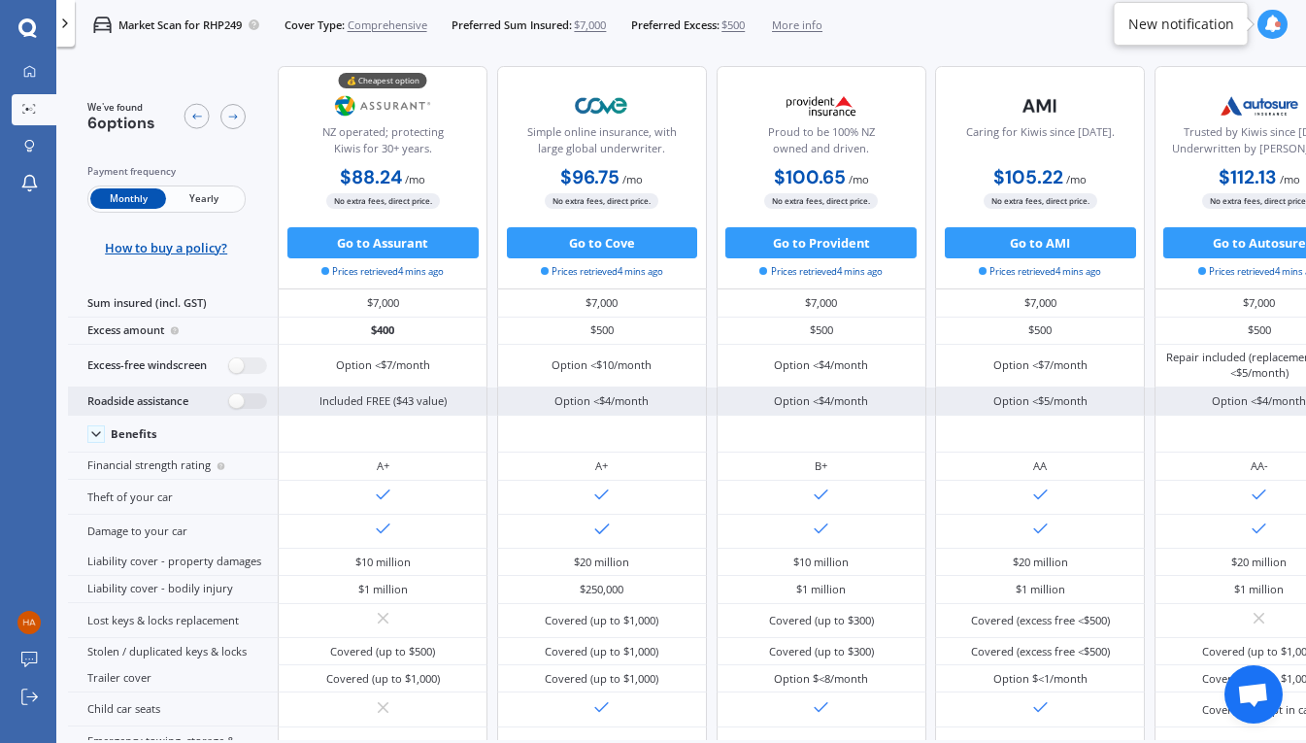
click at [244, 409] on div "Roadside assistance" at bounding box center [173, 401] width 210 height 28
click at [241, 397] on label at bounding box center [248, 401] width 38 height 17
radio input "true"
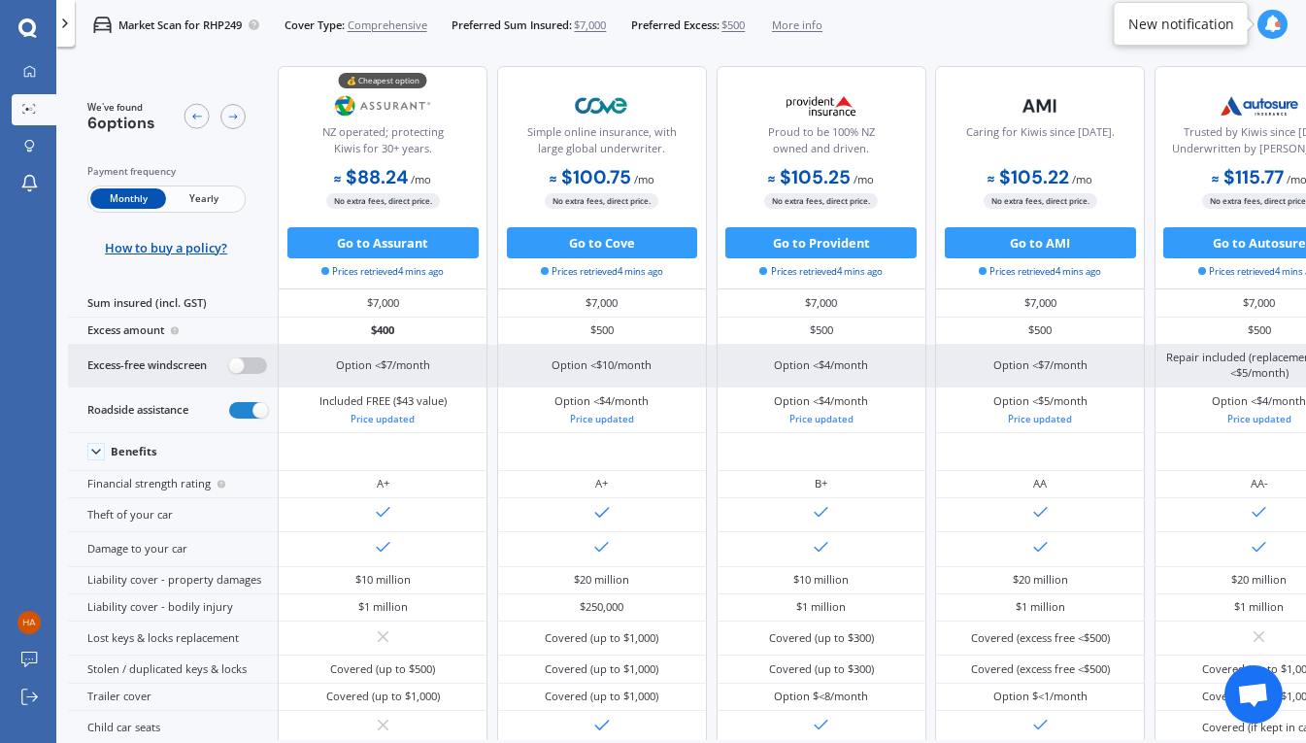
click at [241, 363] on label at bounding box center [248, 365] width 38 height 17
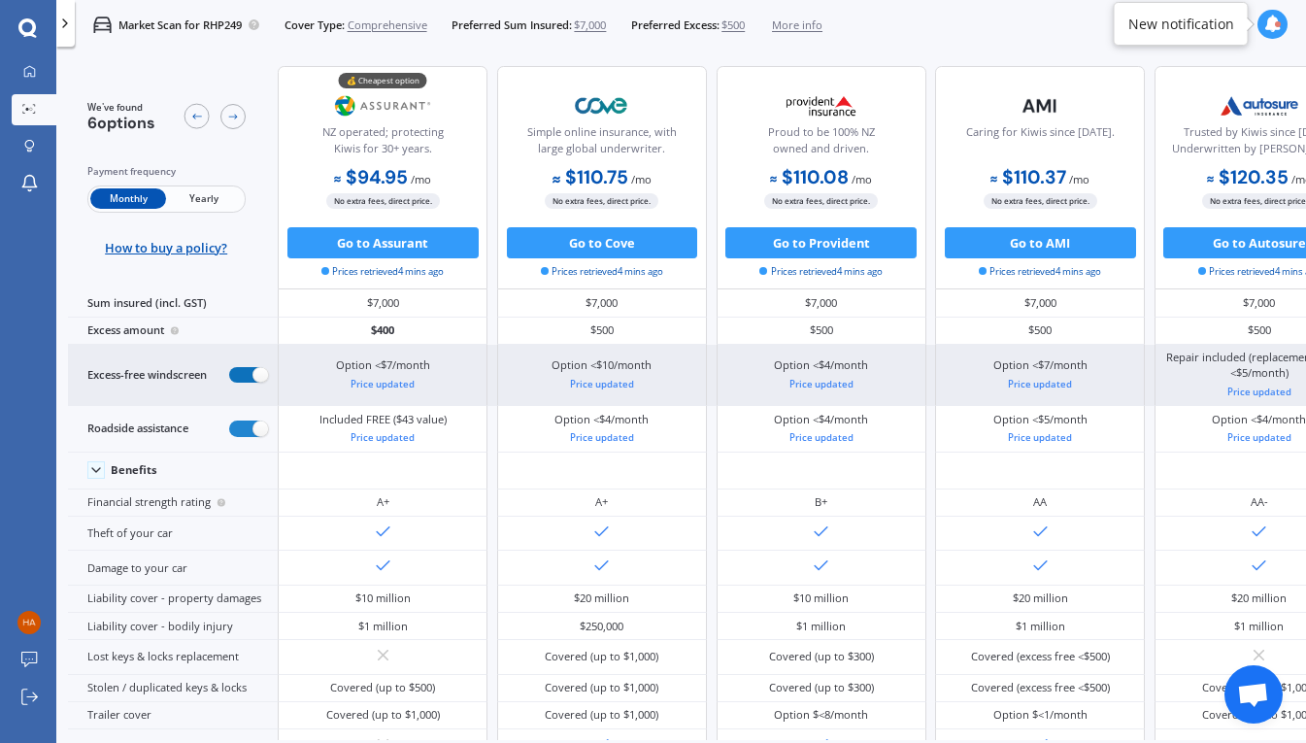
click at [251, 367] on label at bounding box center [248, 375] width 38 height 17
radio input "false"
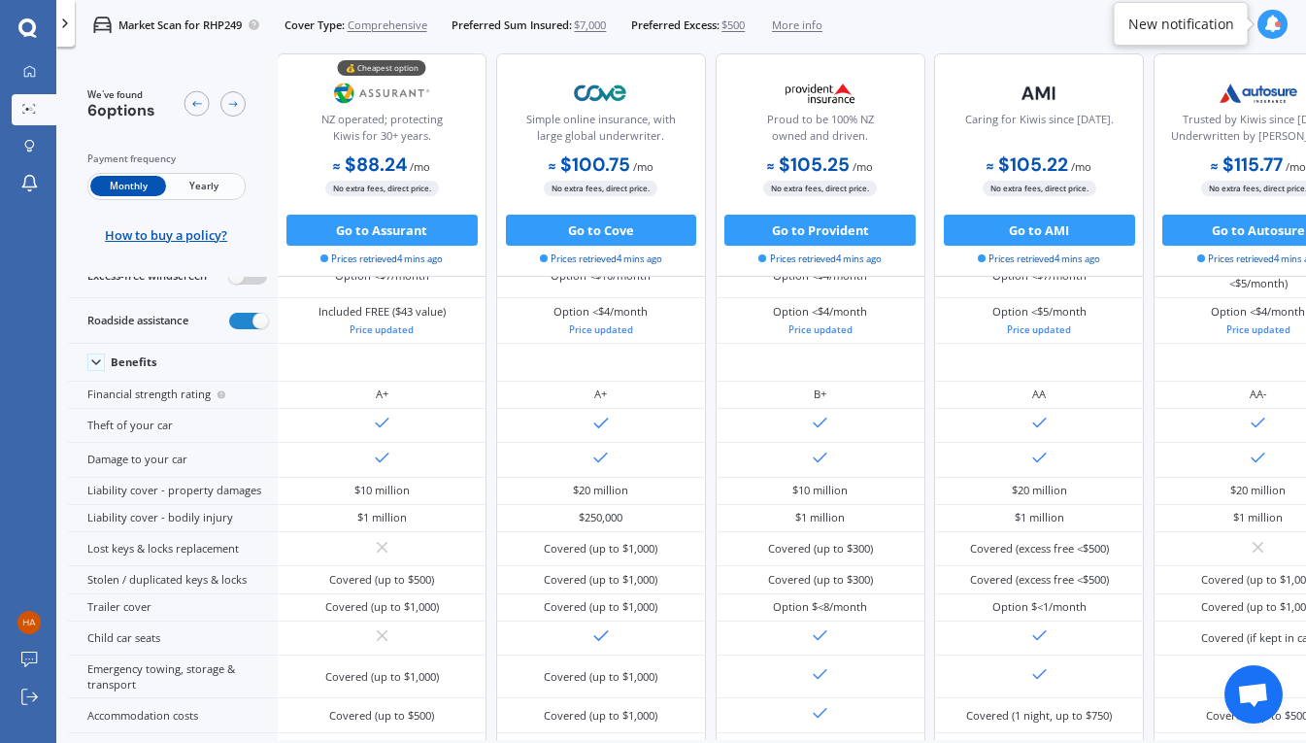
scroll to position [0, 1]
